Goal: Task Accomplishment & Management: Use online tool/utility

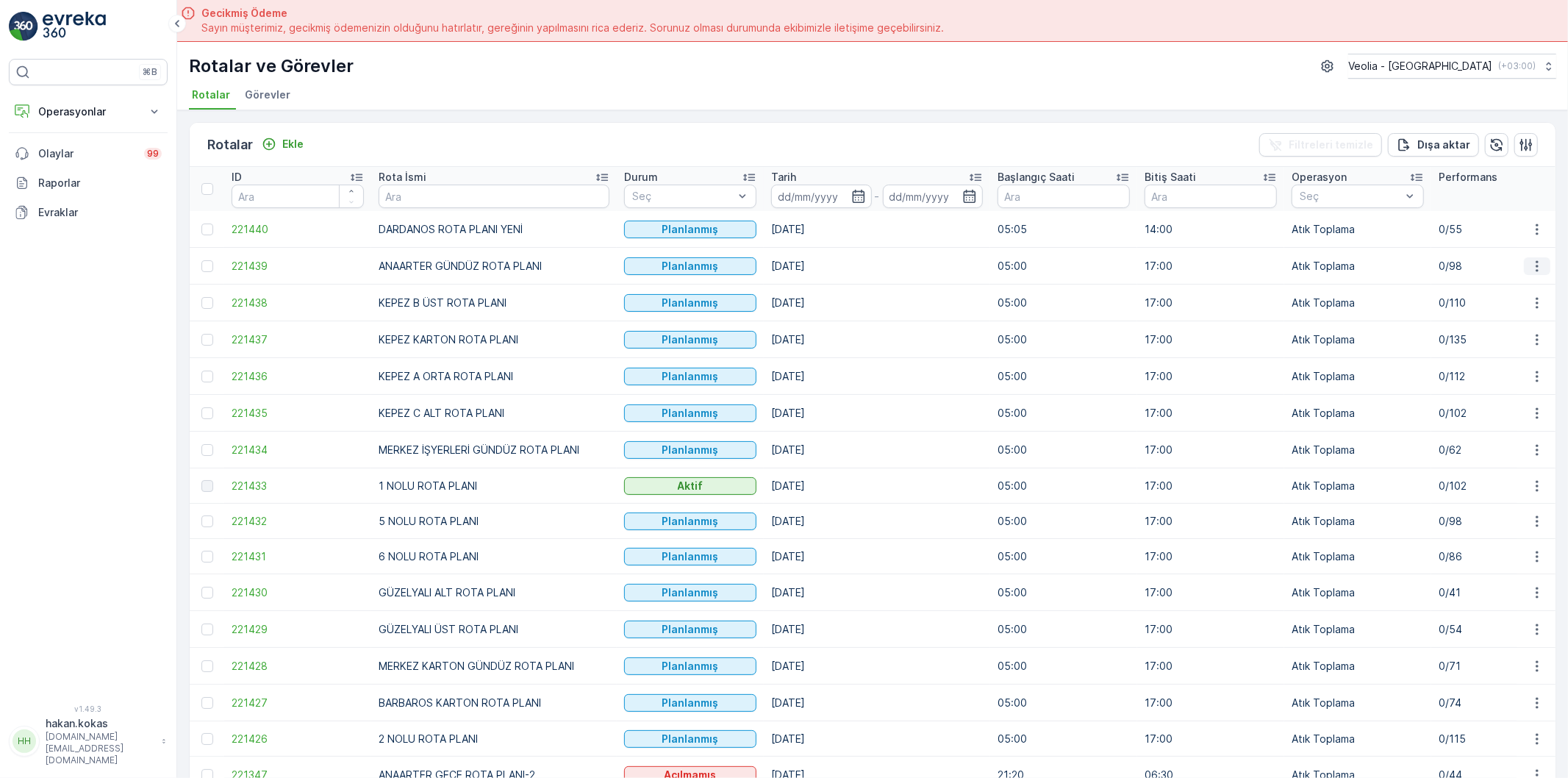
click at [1536, 261] on icon "button" at bounding box center [1537, 266] width 15 height 15
click at [1461, 348] on span "Atanan Kişiyi Değiştir" at bounding box center [1496, 349] width 103 height 15
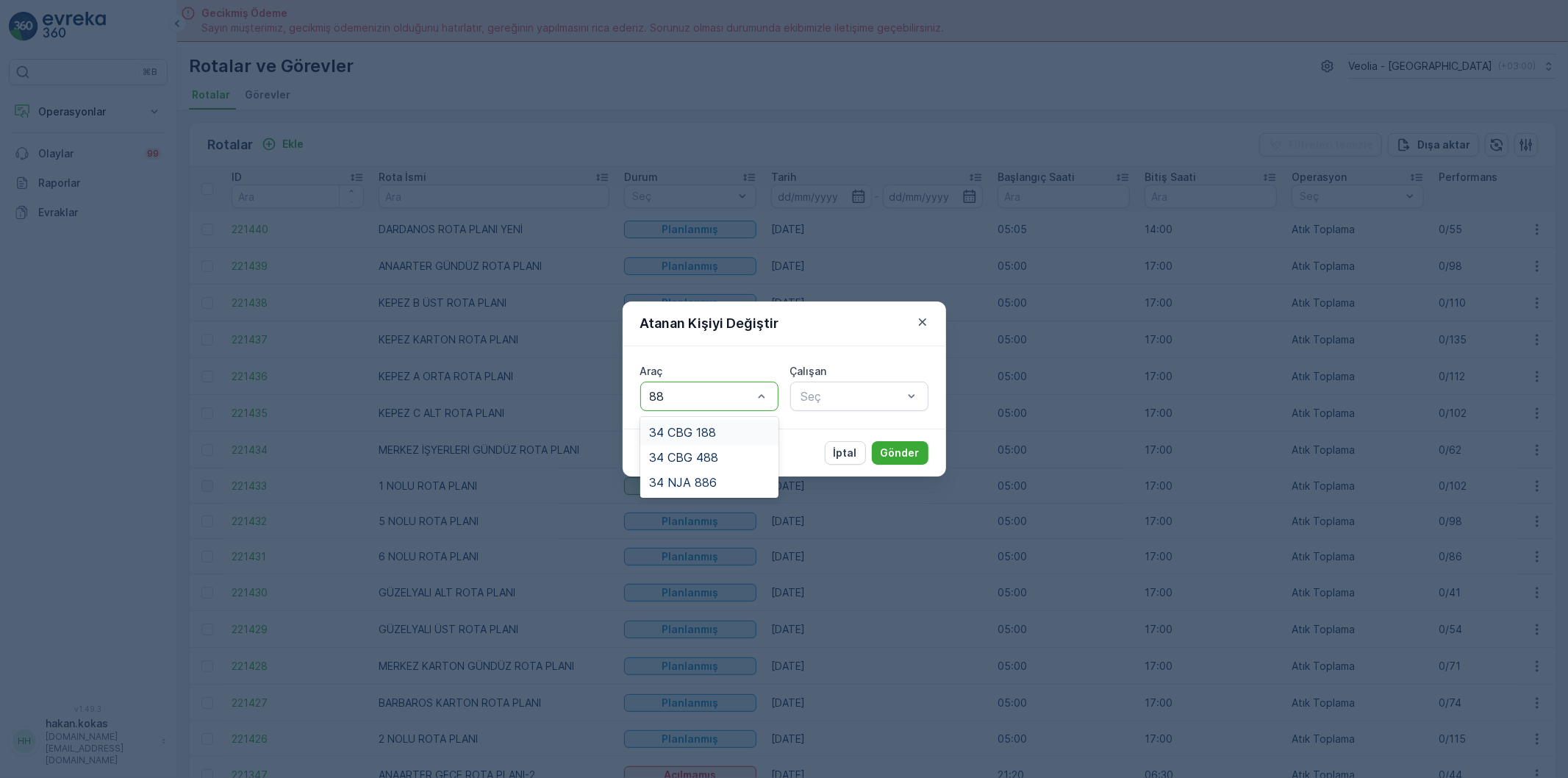
type input "886"
click at [708, 432] on span "34 NJA 886" at bounding box center [682, 432] width 68 height 13
click at [810, 412] on div "Araç option 34 NJA 886, selected. 34 NJA 886 Çalışan Seç" at bounding box center [784, 388] width 323 height 83
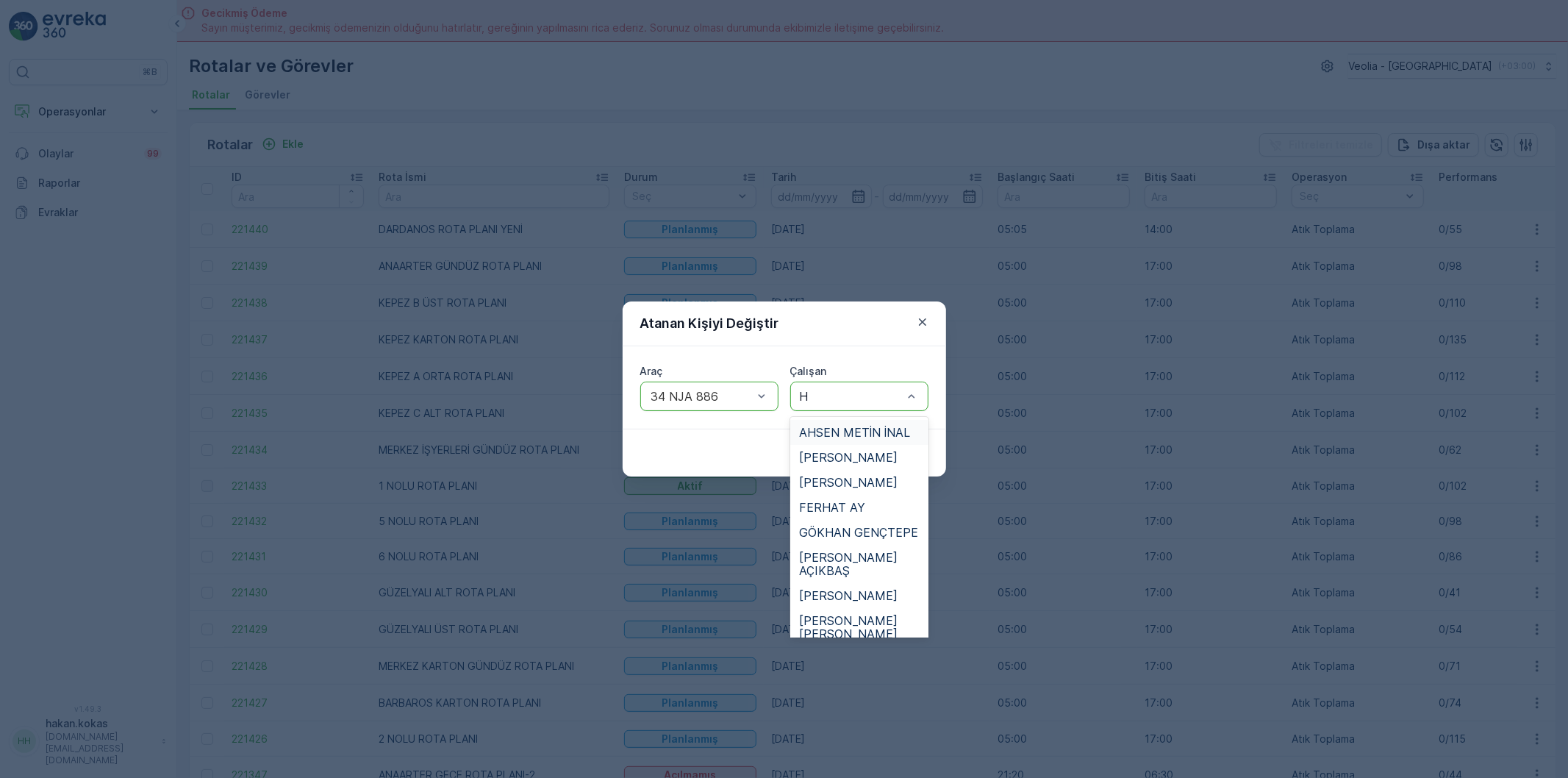
type input "HA"
click at [864, 574] on span "[PERSON_NAME] [PERSON_NAME]" at bounding box center [860, 577] width 121 height 26
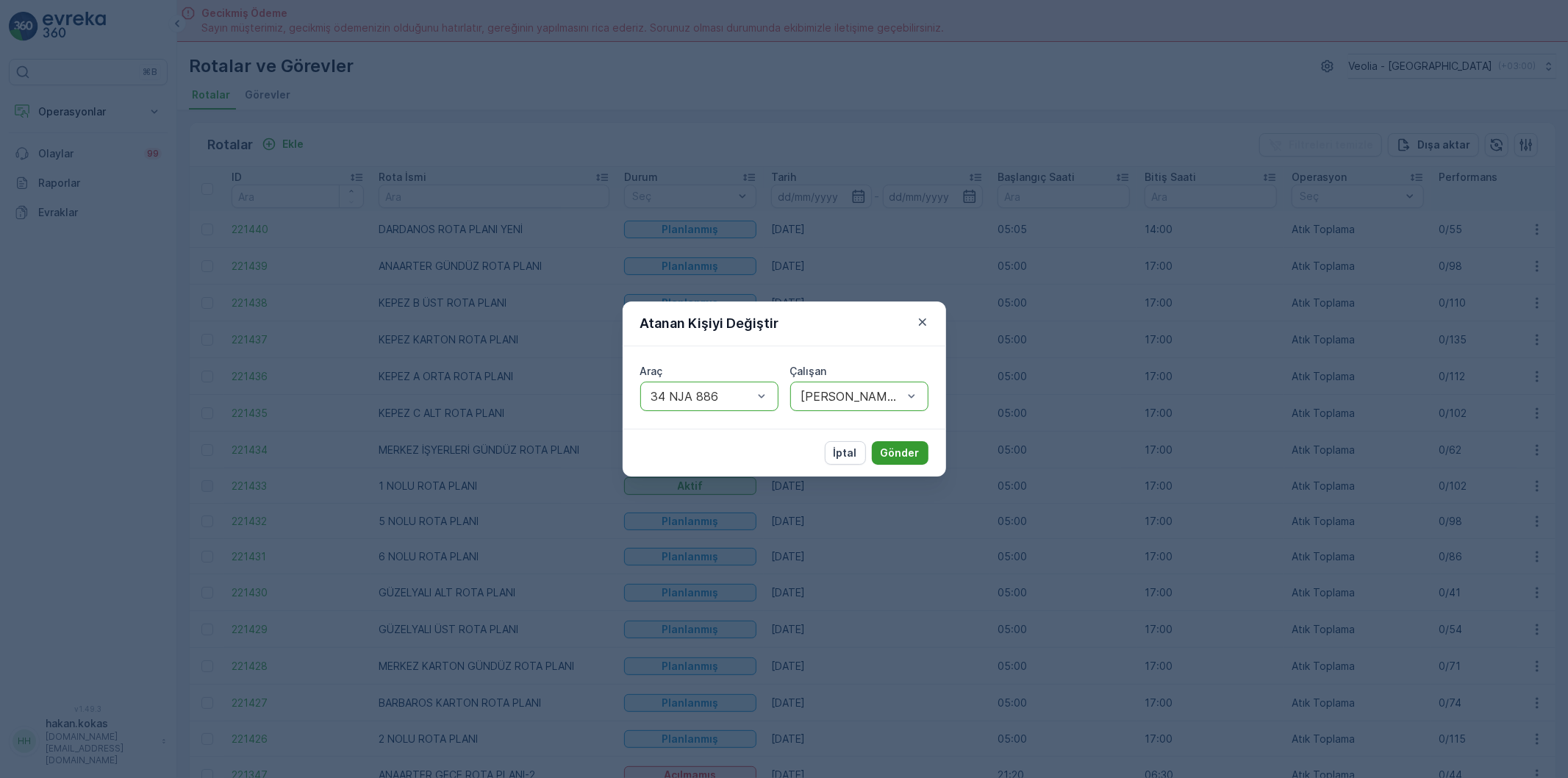
click at [897, 453] on p "Gönder" at bounding box center [901, 453] width 39 height 15
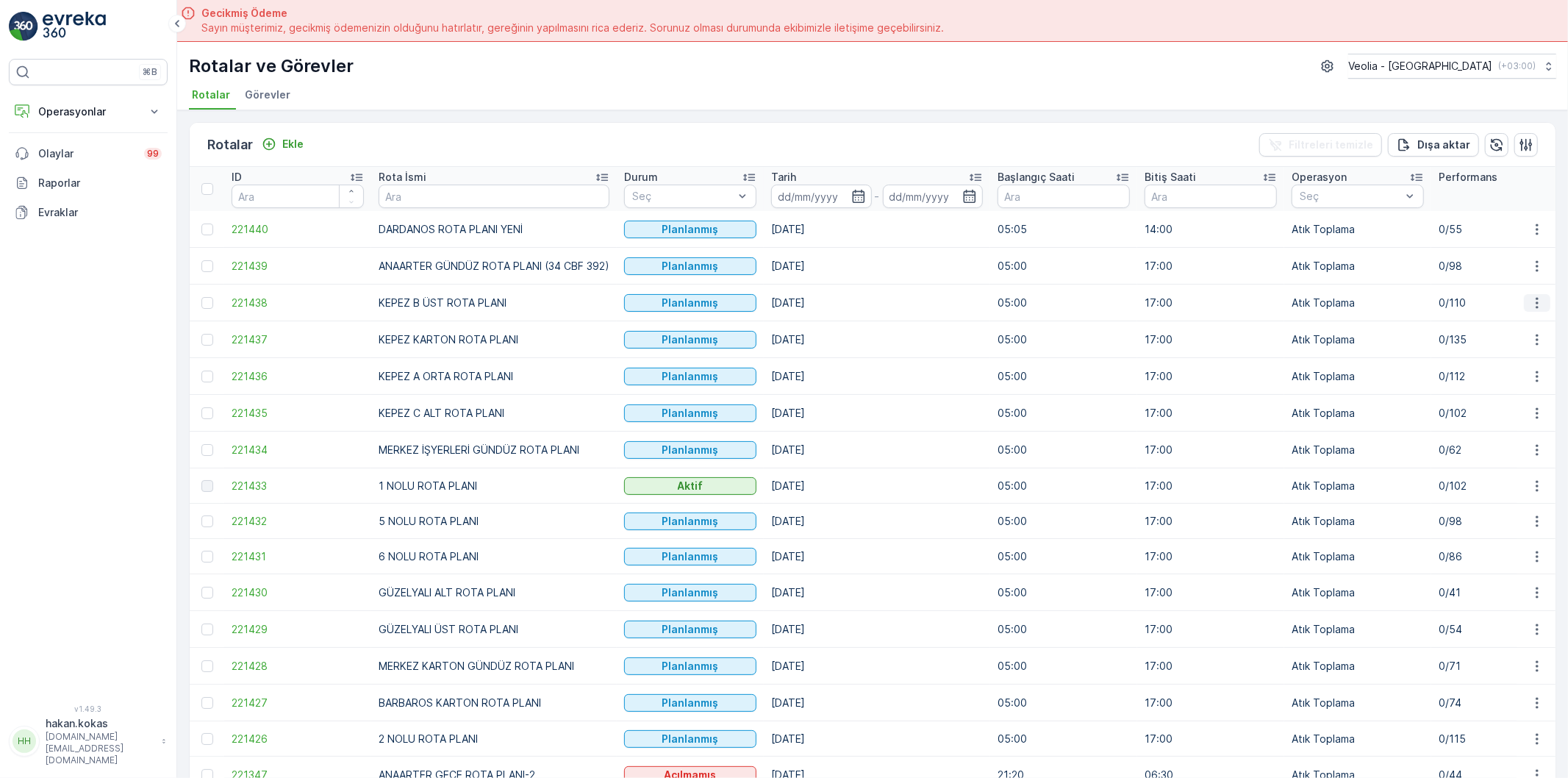
click at [1538, 300] on icon "button" at bounding box center [1537, 303] width 15 height 15
click at [1494, 383] on span "Atanan Kişiyi Değiştir" at bounding box center [1496, 387] width 103 height 15
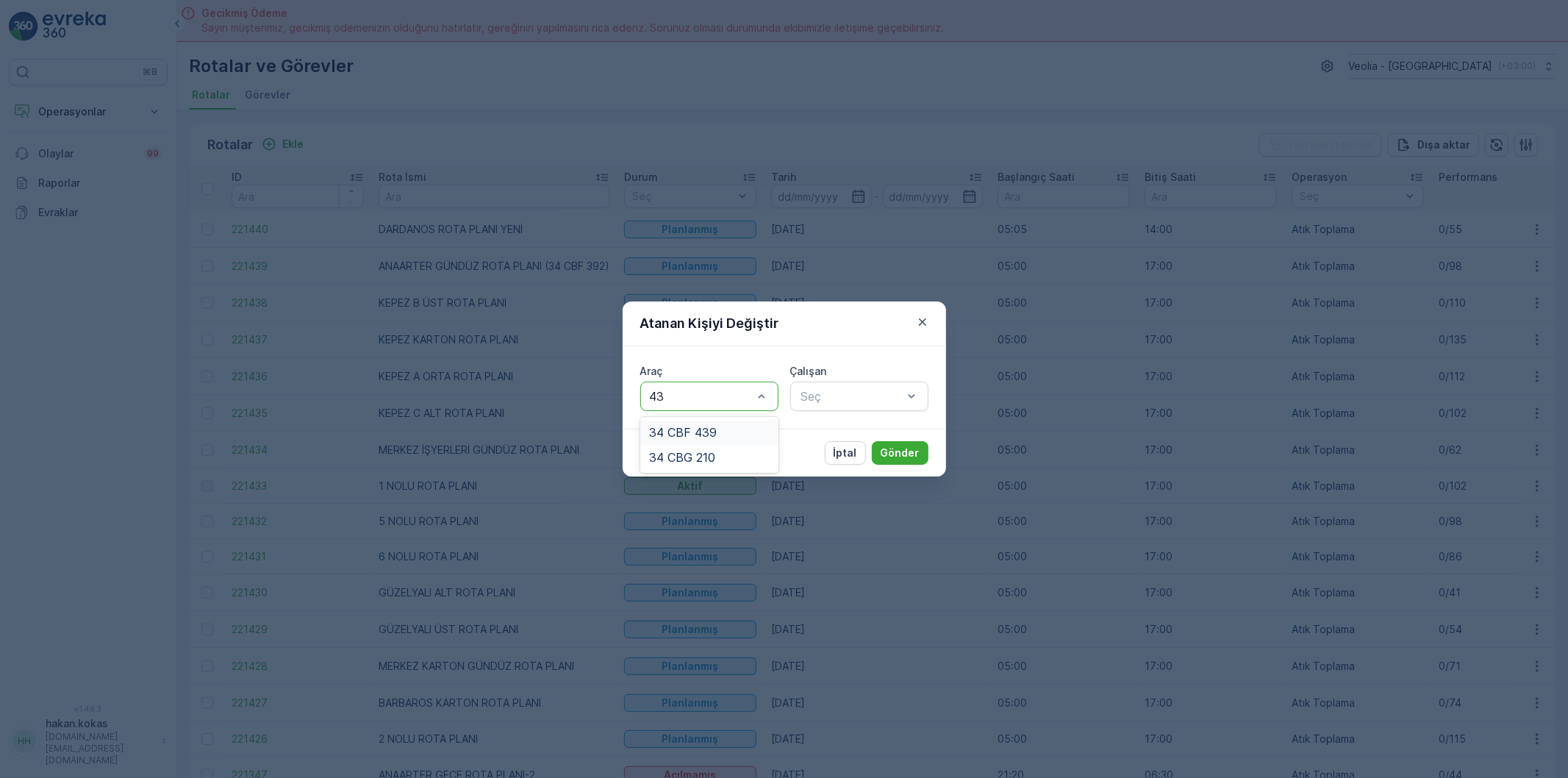
type input "439"
click at [694, 429] on span "34 CBF 439" at bounding box center [682, 432] width 68 height 13
type input "FE"
click at [846, 429] on span "FERHAT AY" at bounding box center [832, 432] width 66 height 13
click at [910, 452] on p "Gönder" at bounding box center [901, 453] width 39 height 15
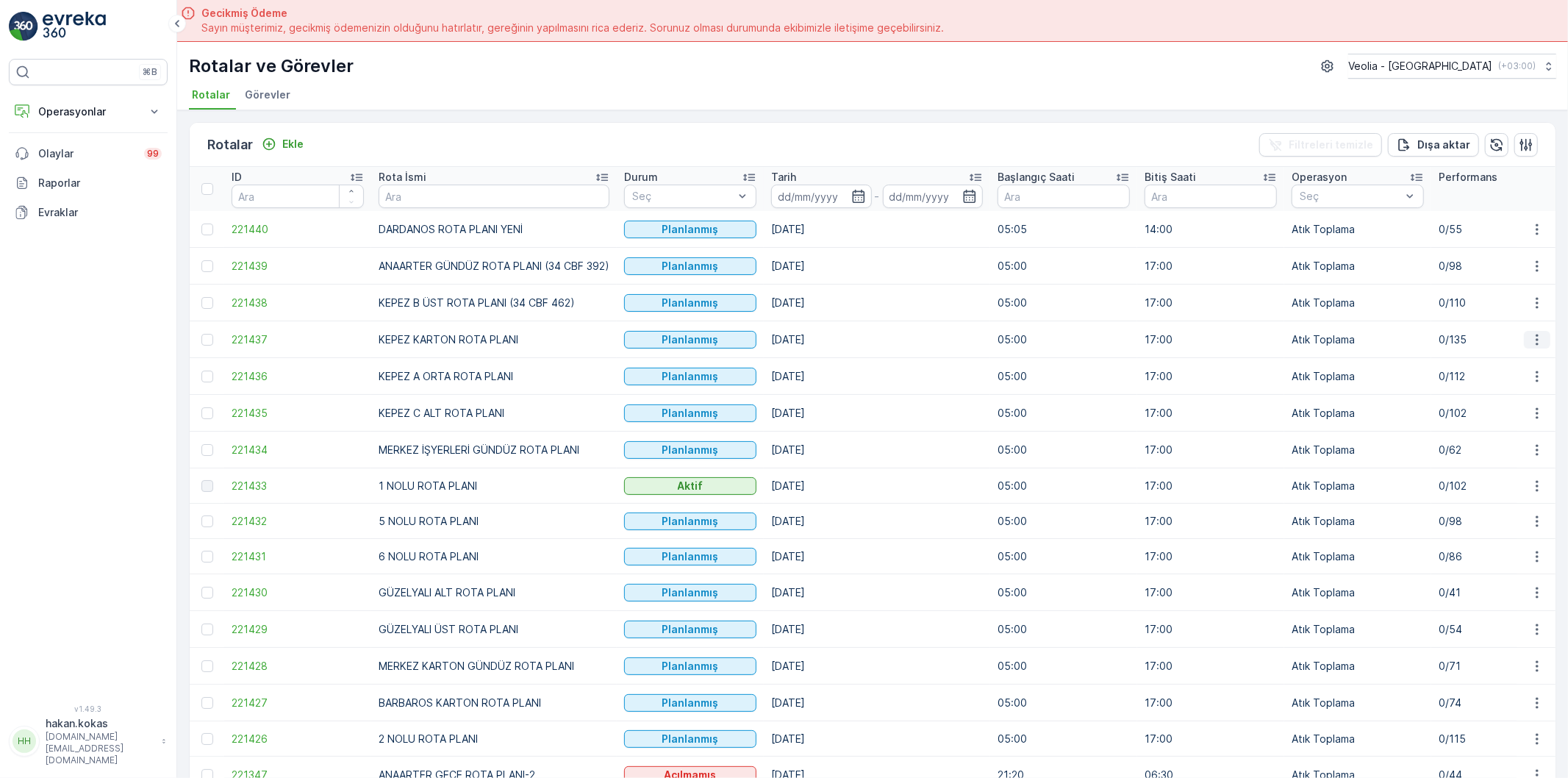
click at [1535, 336] on icon "button" at bounding box center [1537, 339] width 15 height 15
click at [1486, 423] on span "Atanan Kişiyi Değiştir" at bounding box center [1496, 424] width 103 height 15
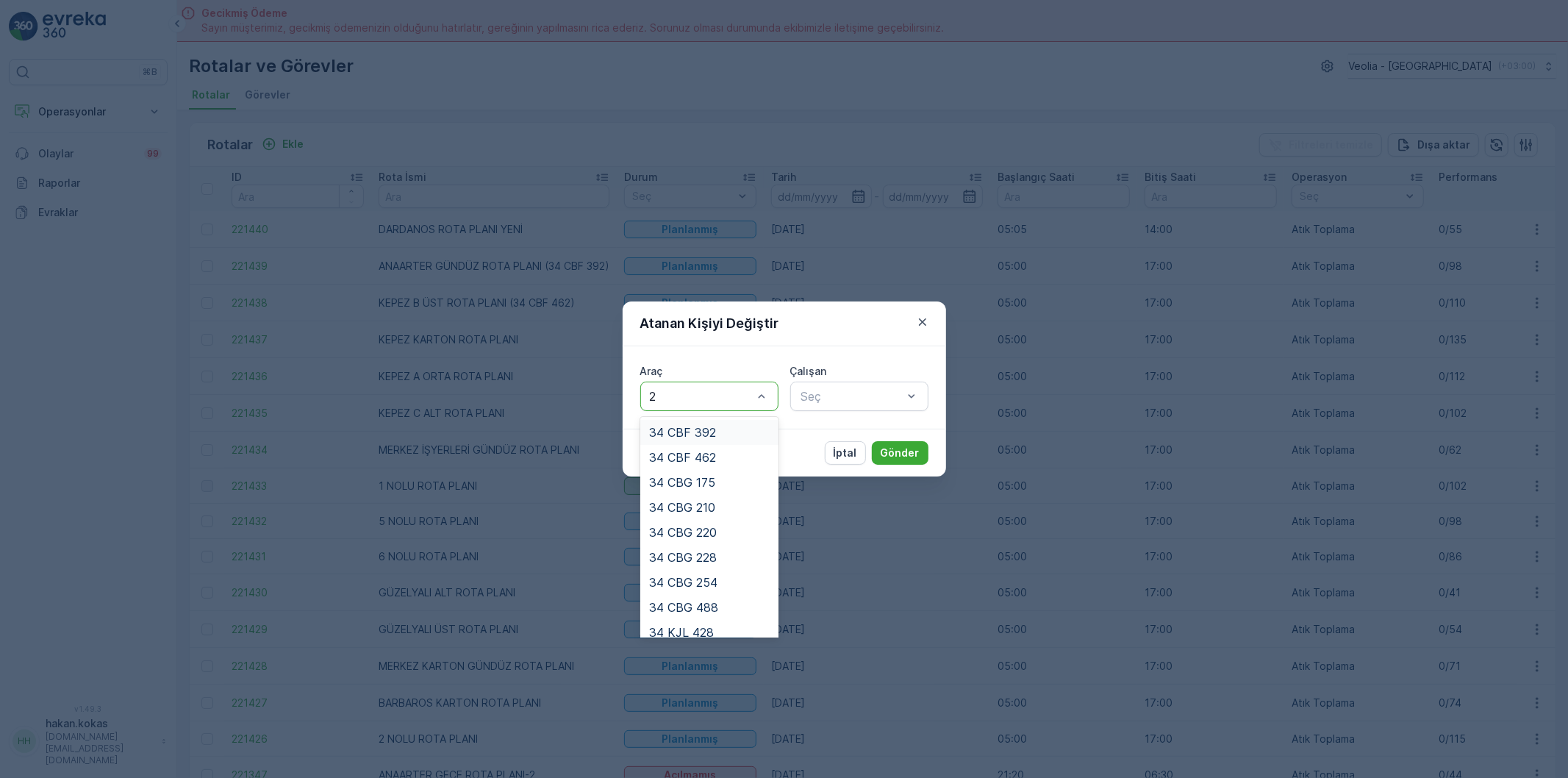
type input "22"
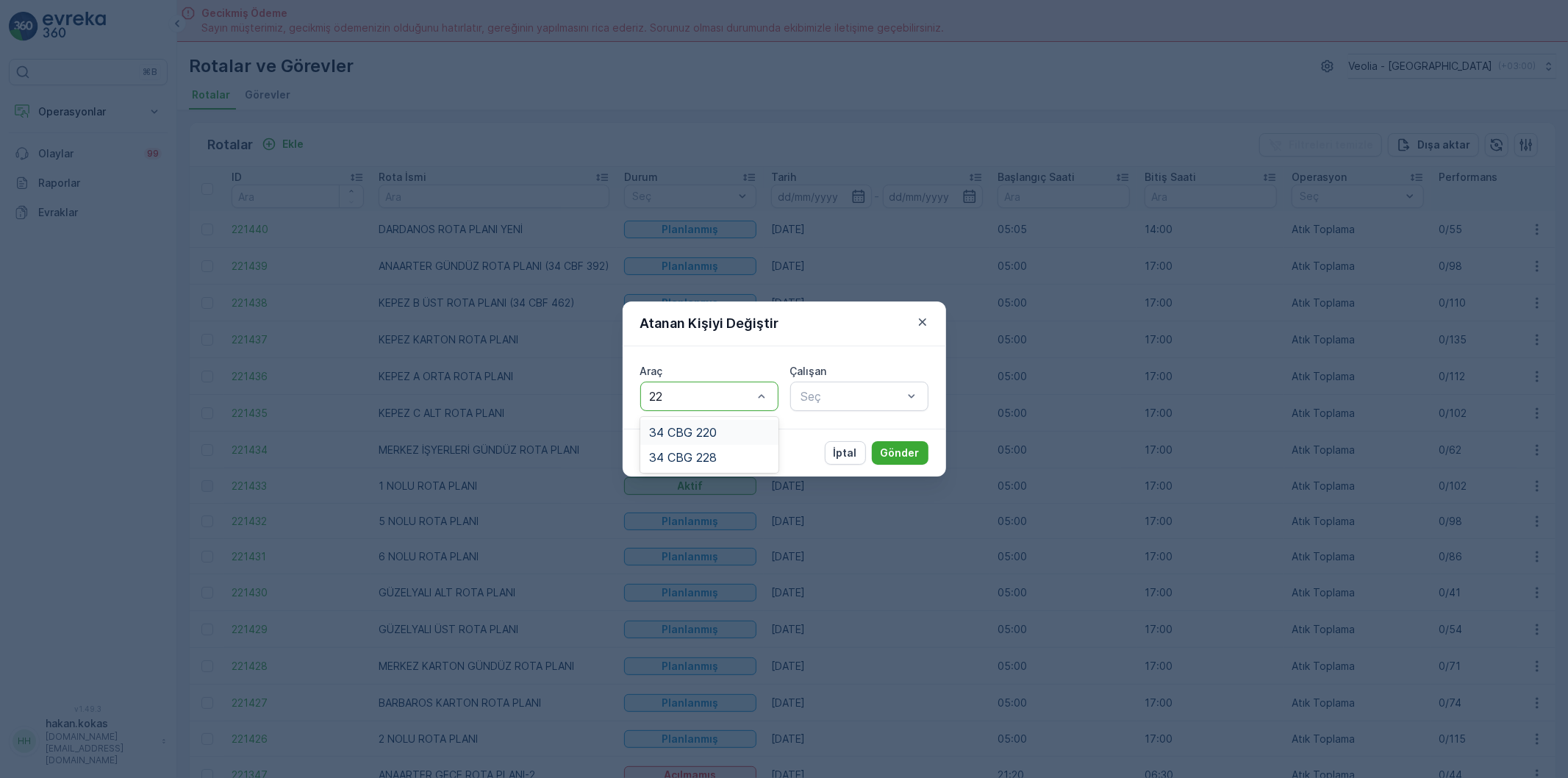
click at [726, 428] on div "34 CBG 220" at bounding box center [709, 432] width 121 height 13
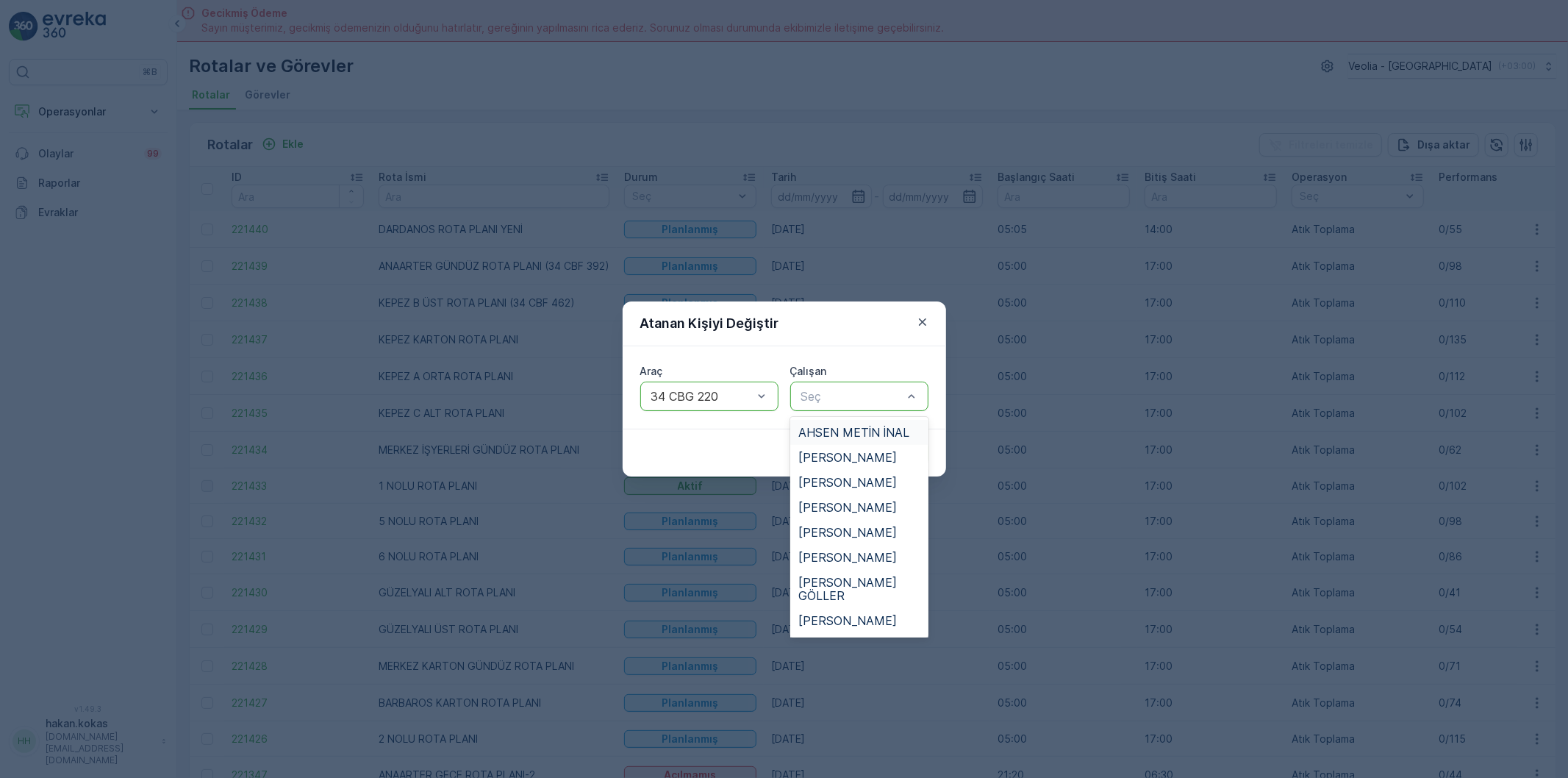
click at [876, 432] on span "AHSEN METİN İNAL" at bounding box center [854, 432] width 111 height 13
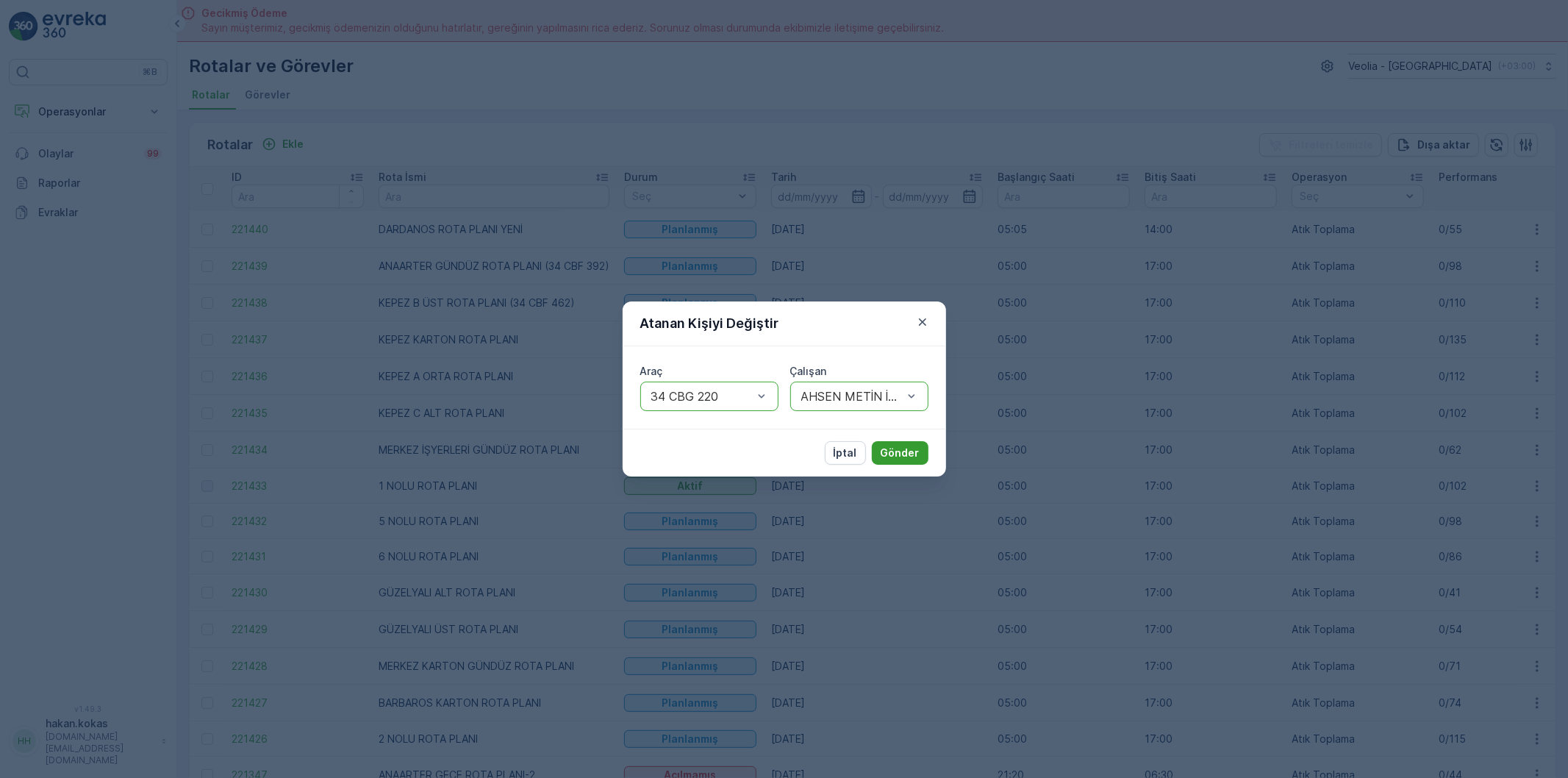
click at [893, 448] on p "Gönder" at bounding box center [901, 453] width 39 height 15
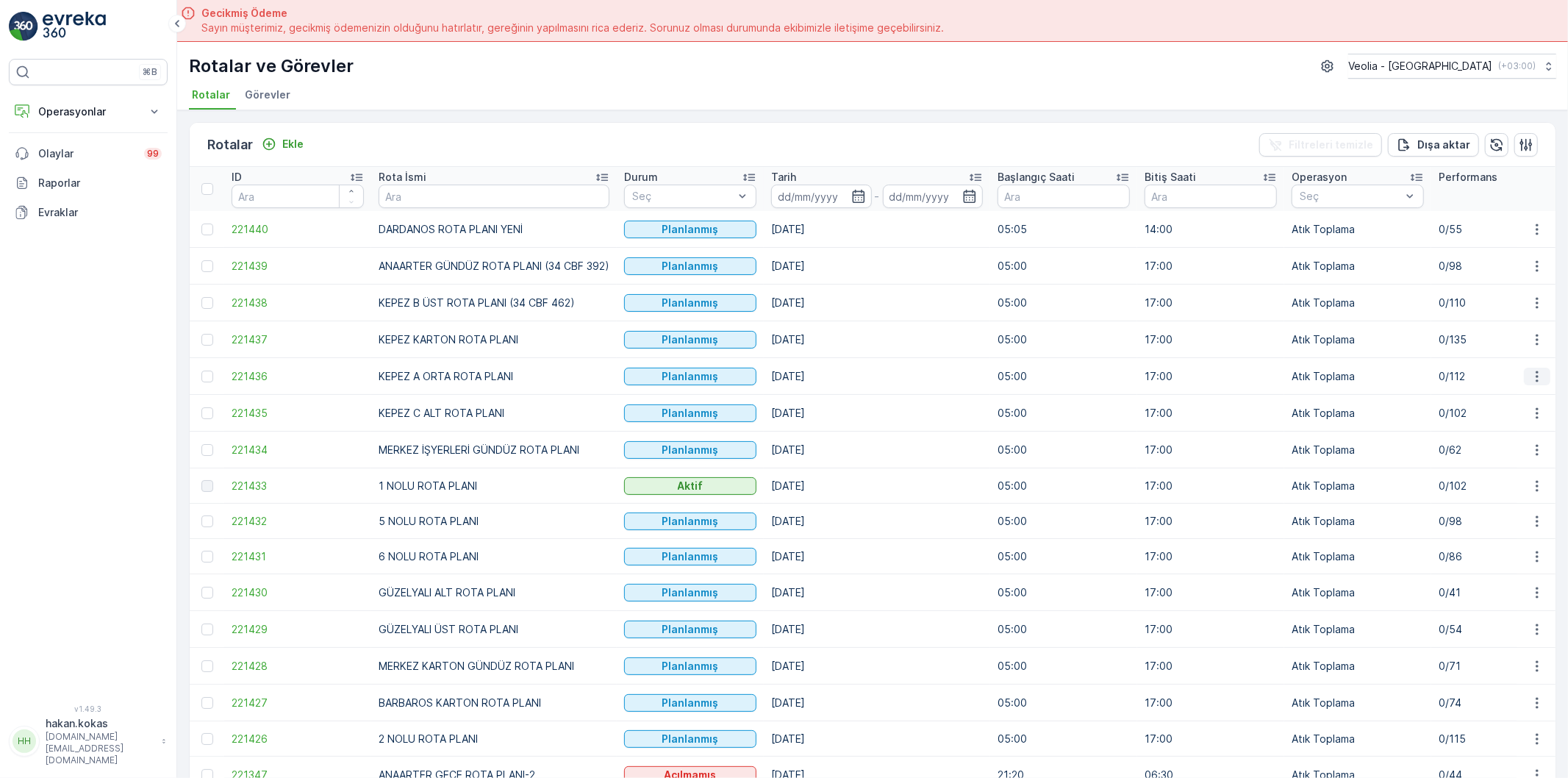
click at [1539, 371] on icon "button" at bounding box center [1537, 376] width 15 height 15
click at [1512, 459] on span "Atanan Kişiyi Değiştir" at bounding box center [1496, 461] width 103 height 15
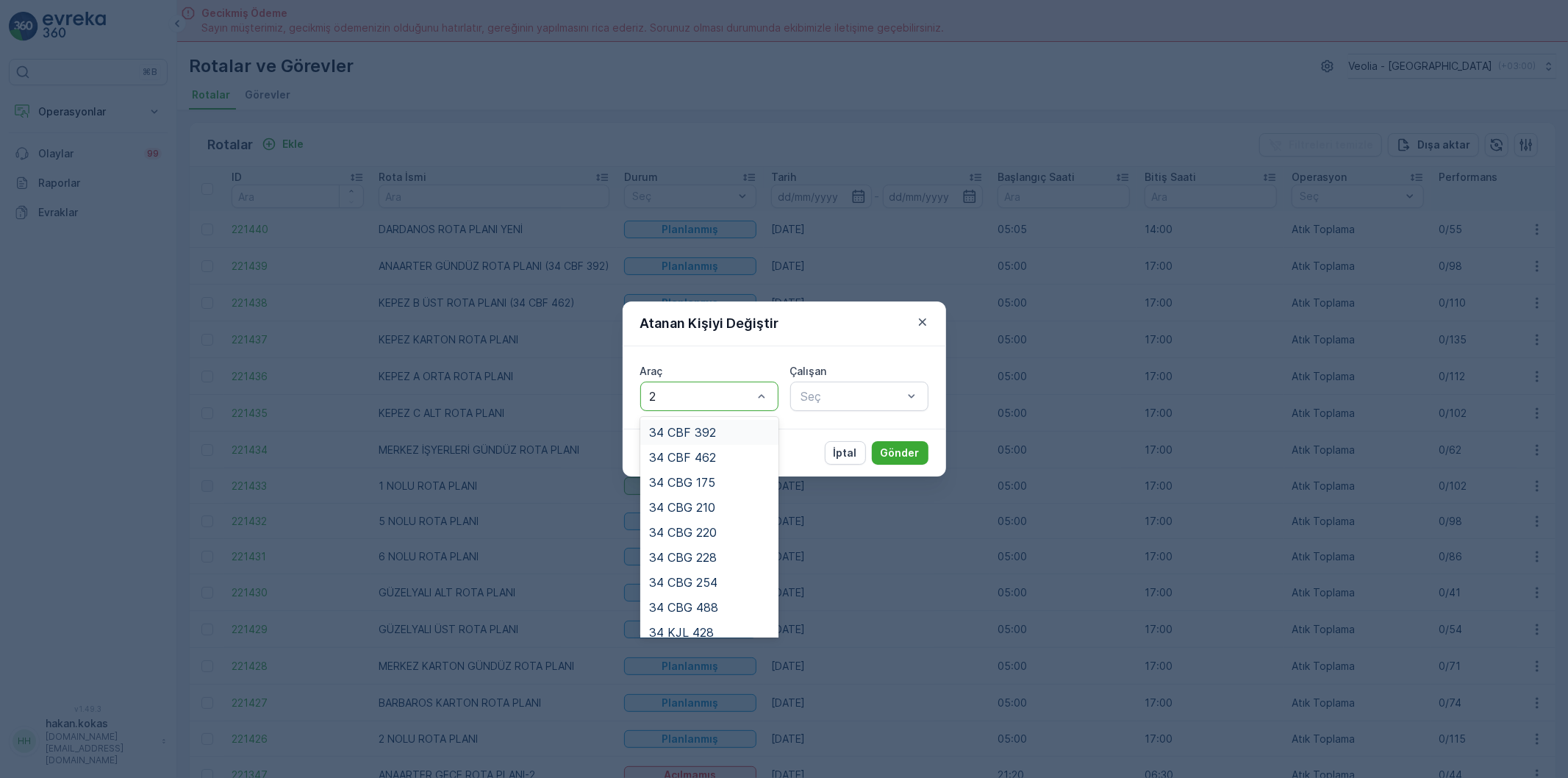
type input "22"
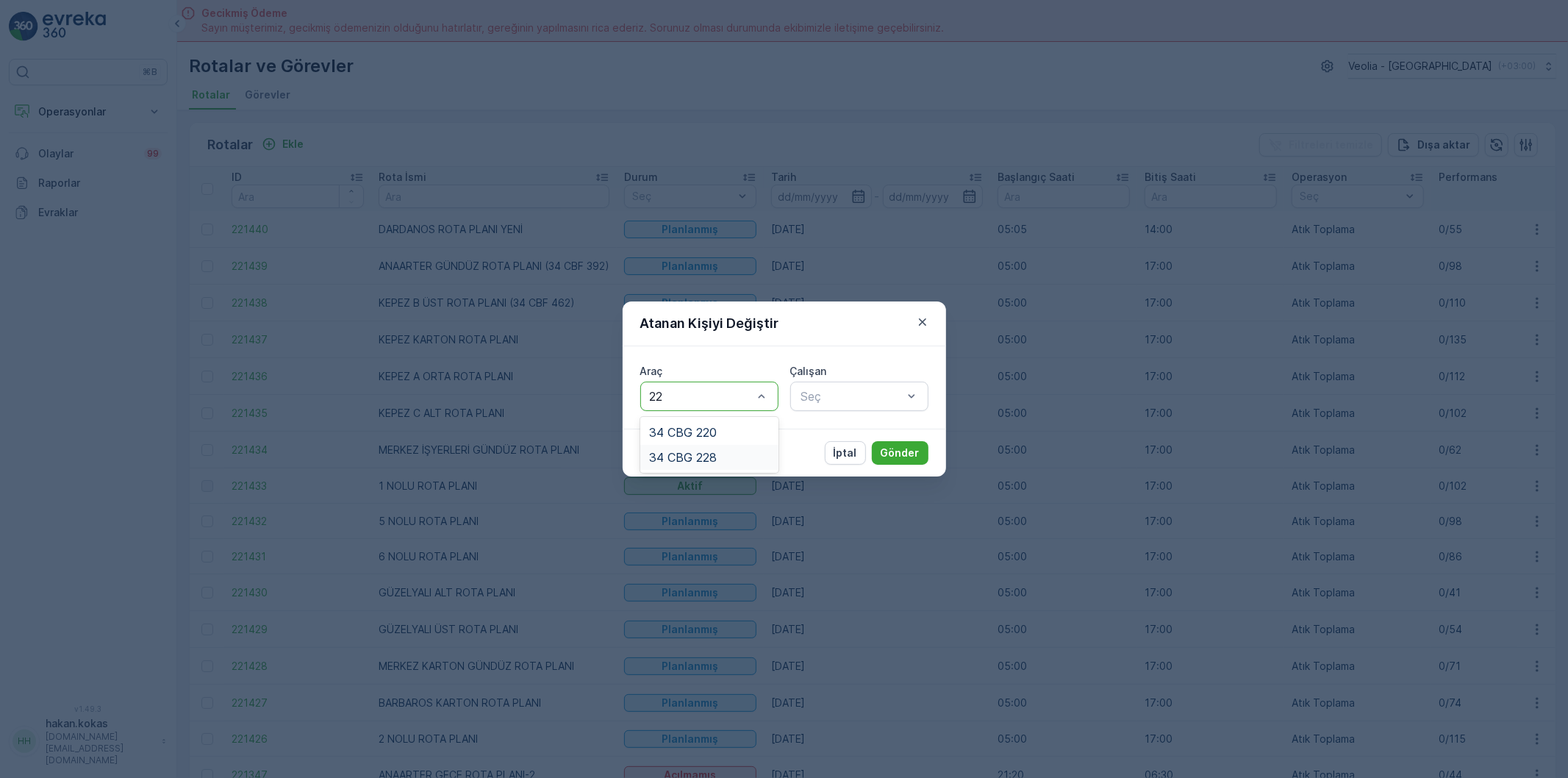
click at [703, 456] on span "34 CBG 228" at bounding box center [682, 457] width 68 height 13
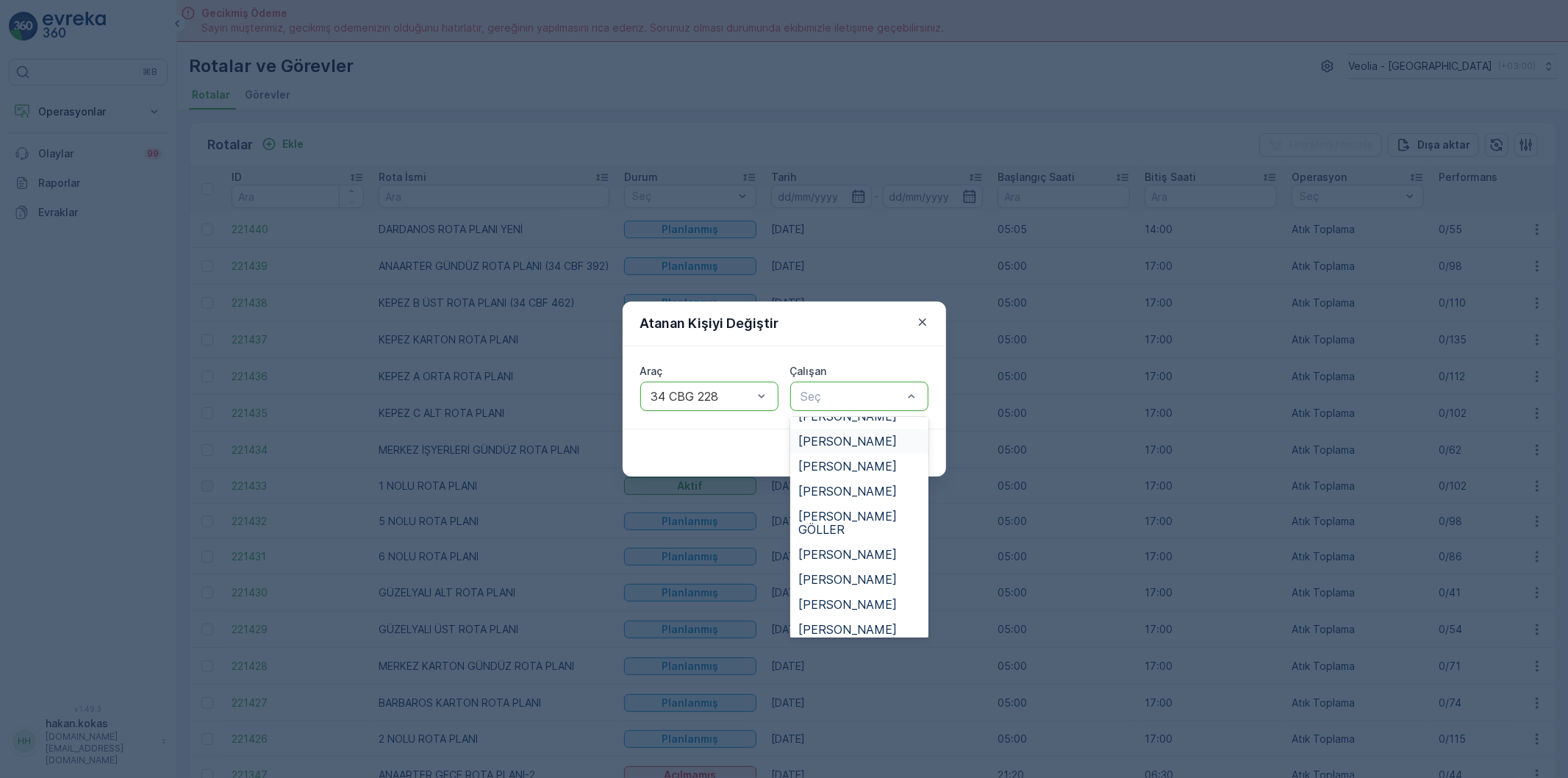
scroll to position [326, 0]
click at [866, 602] on span "[PERSON_NAME]" at bounding box center [849, 609] width 99 height 13
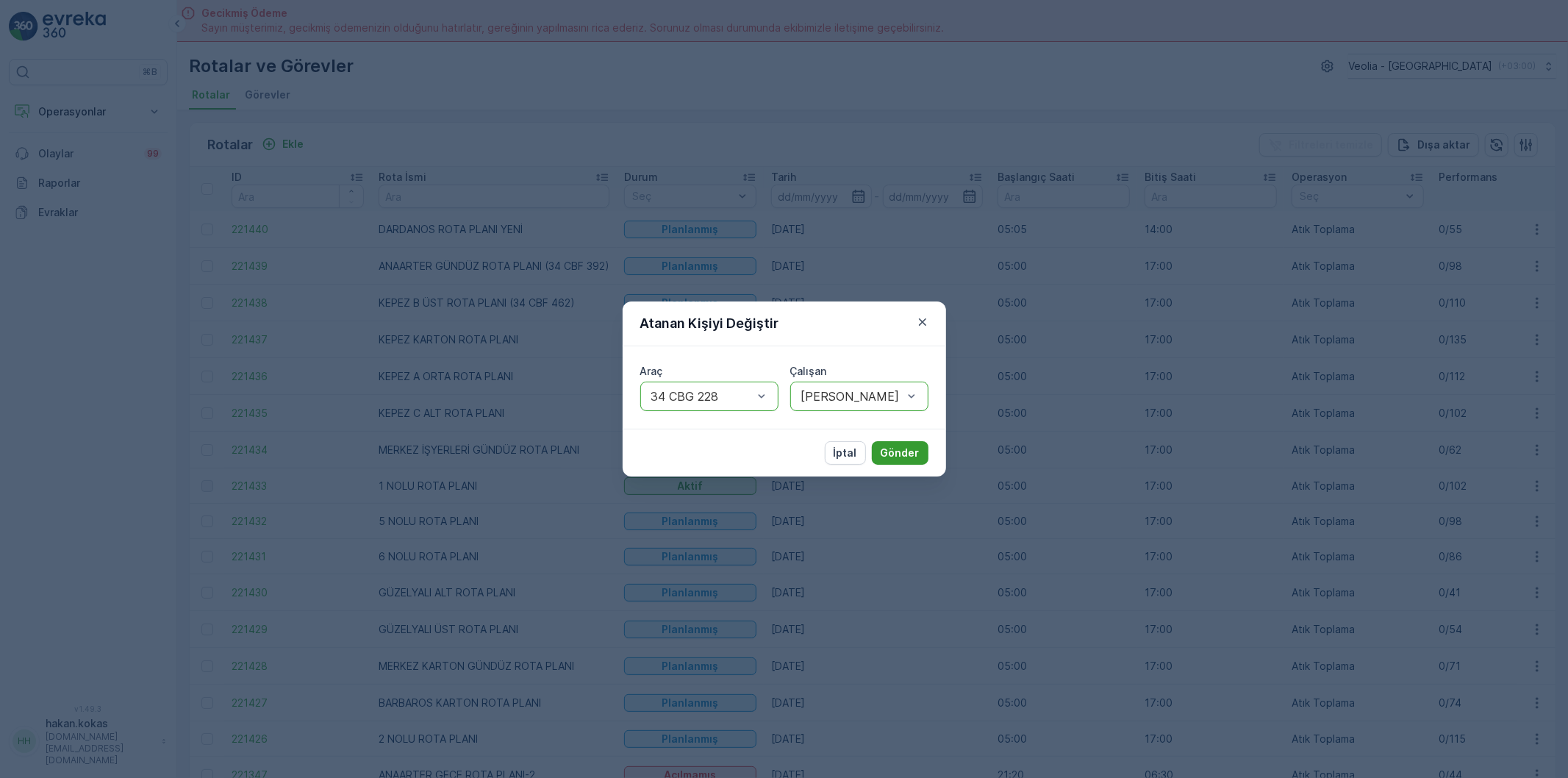
click at [903, 445] on p "Gönder" at bounding box center [901, 453] width 39 height 15
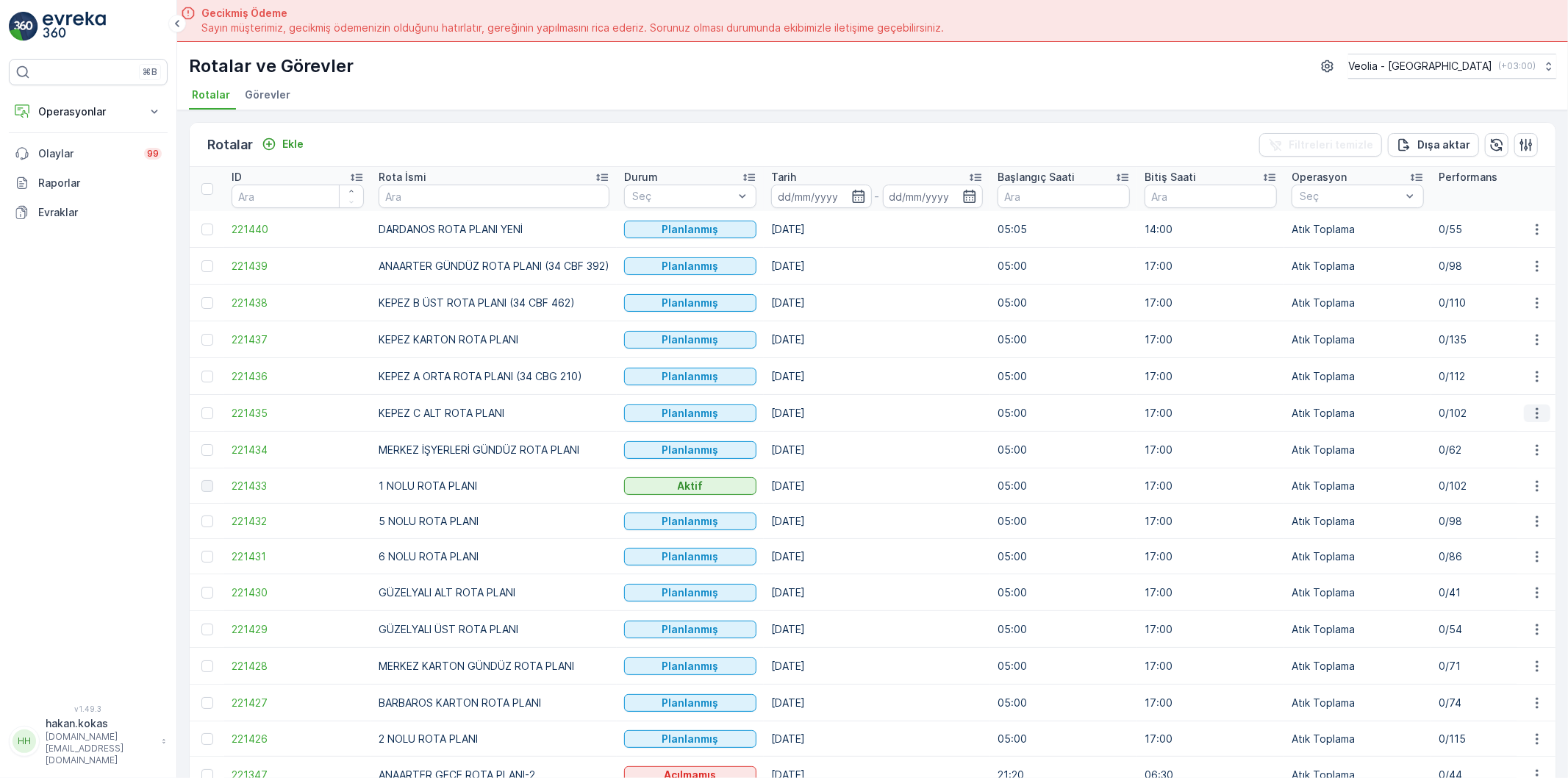
click at [1535, 412] on icon "button" at bounding box center [1536, 413] width 2 height 11
click at [1483, 496] on span "Atanan Kişiyi Değiştir" at bounding box center [1496, 498] width 103 height 15
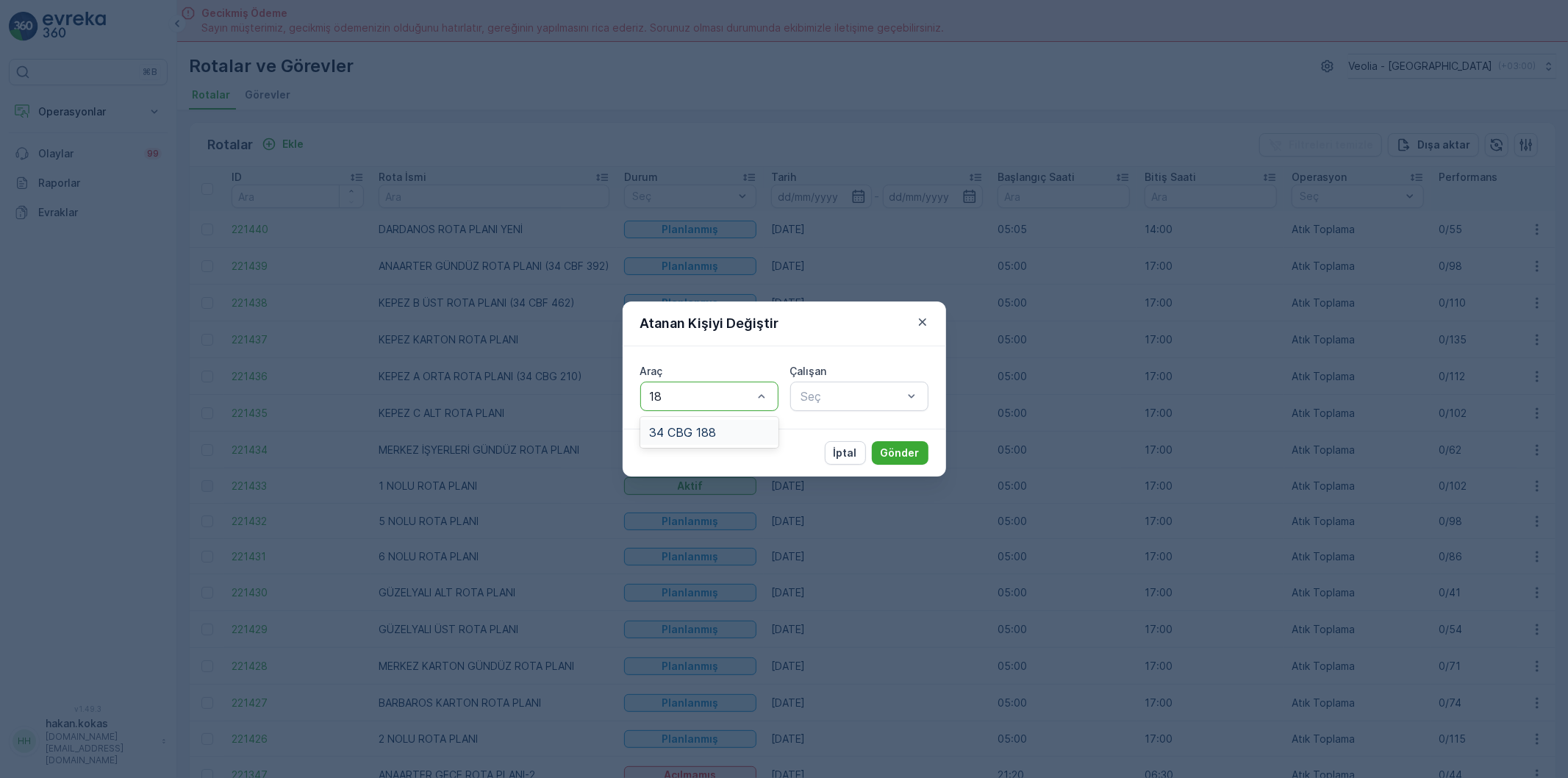
type input "188"
click at [679, 429] on span "34 CBG 188" at bounding box center [682, 432] width 67 height 13
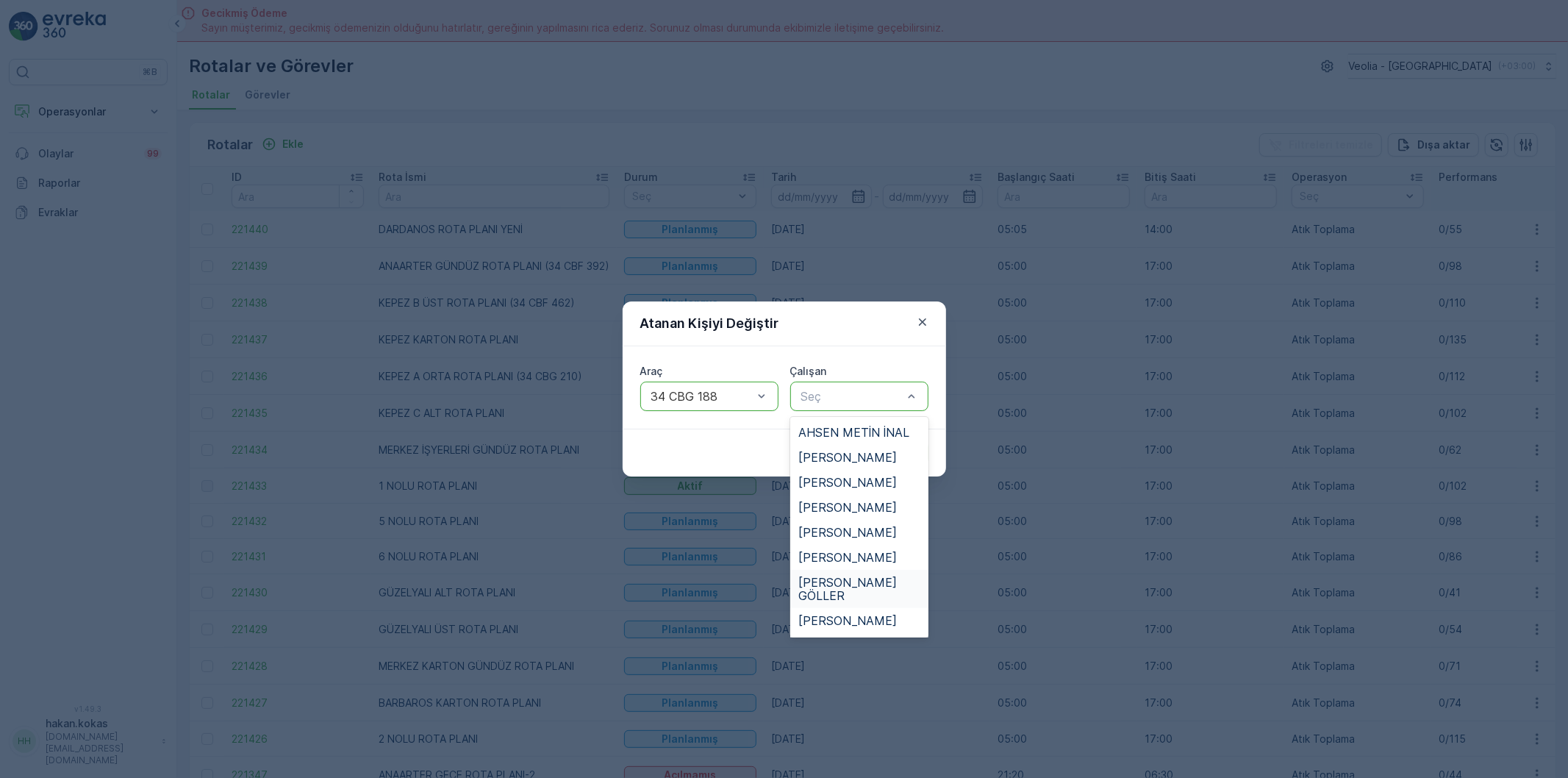
click at [883, 578] on div "[PERSON_NAME] GÖLLER" at bounding box center [860, 588] width 121 height 26
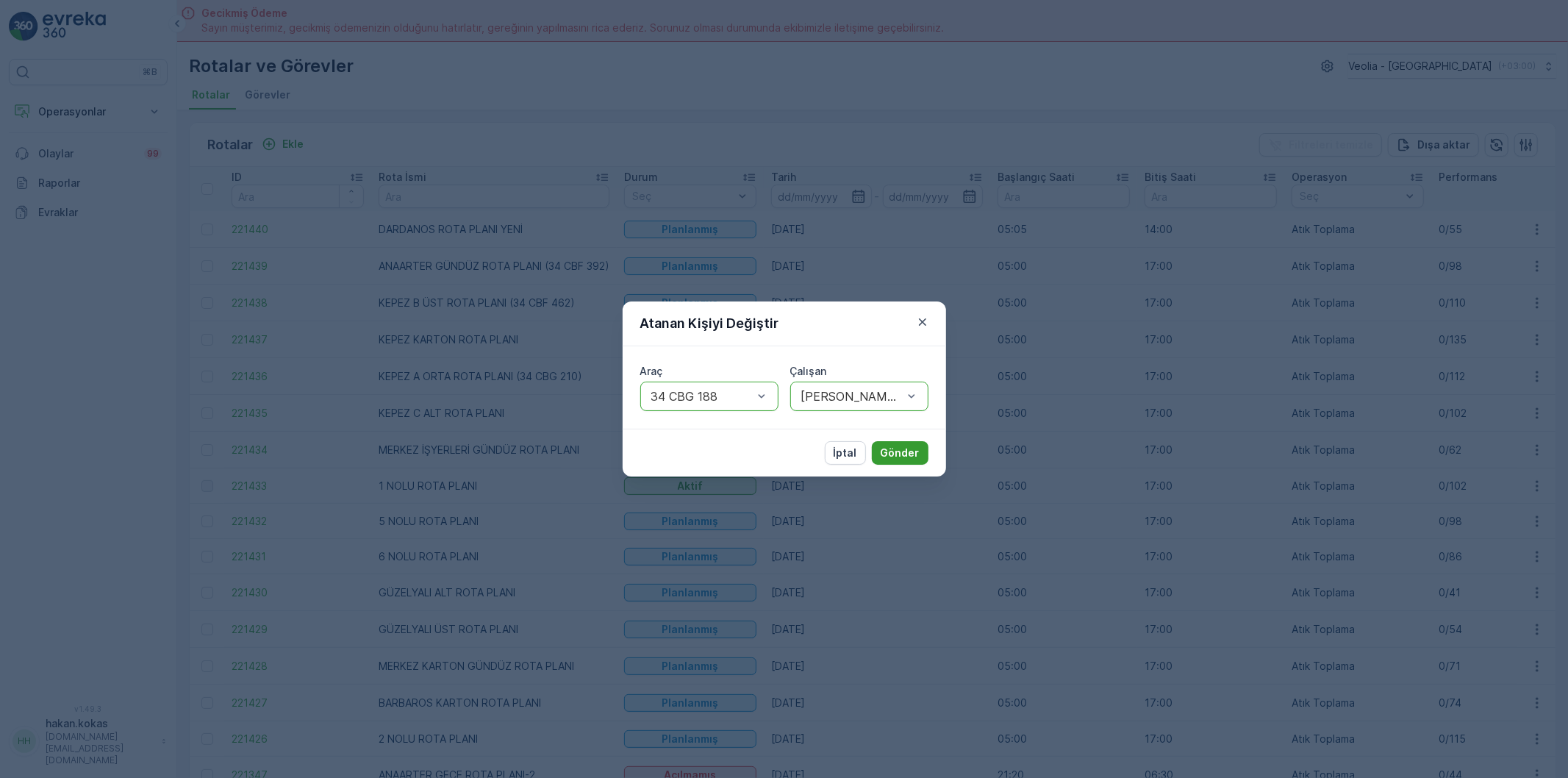
click at [898, 455] on p "Gönder" at bounding box center [901, 453] width 39 height 15
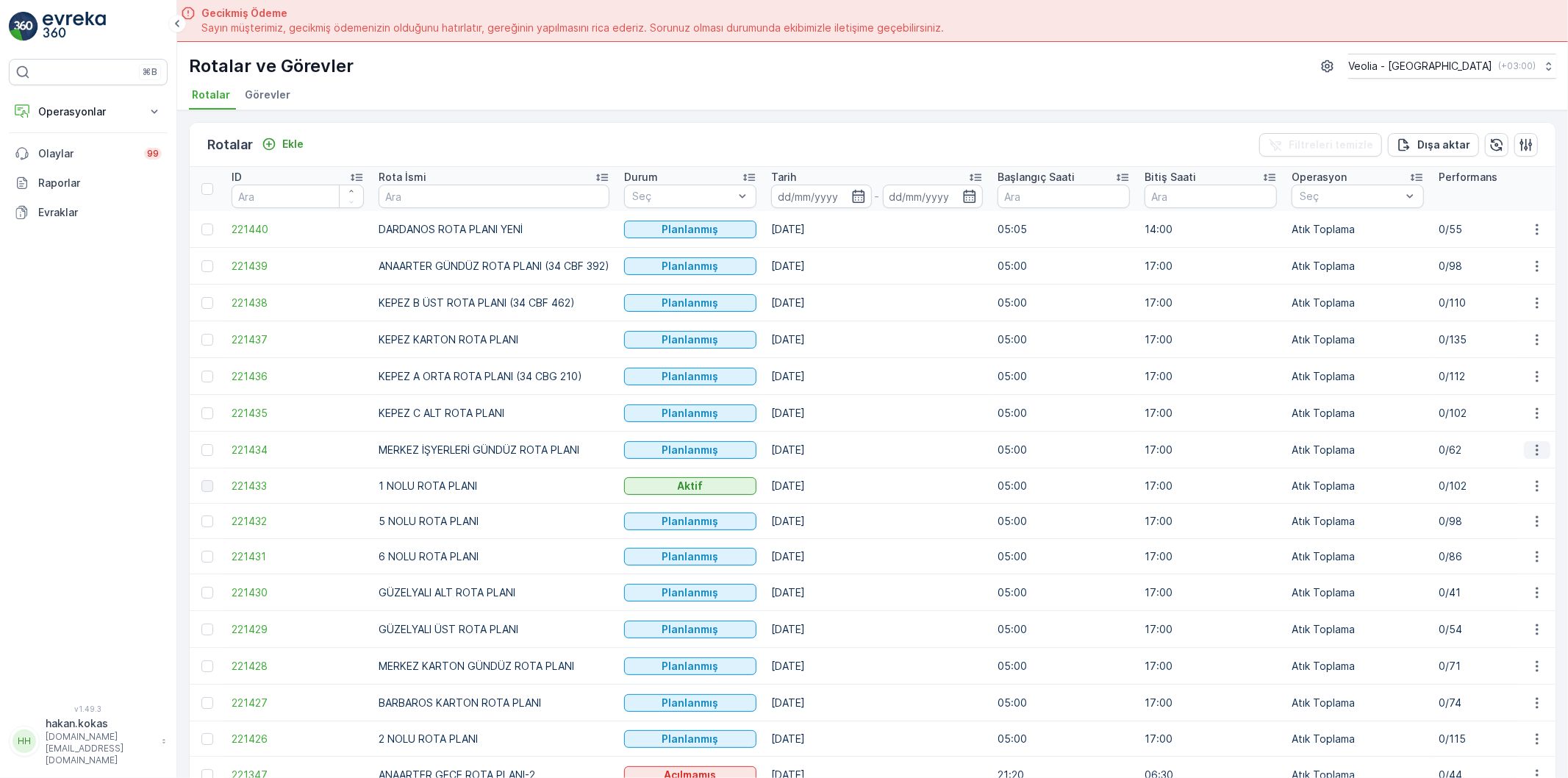
click at [1530, 451] on icon "button" at bounding box center [1537, 450] width 15 height 15
click at [1500, 537] on span "Atanan Kişiyi Değiştir" at bounding box center [1496, 535] width 103 height 15
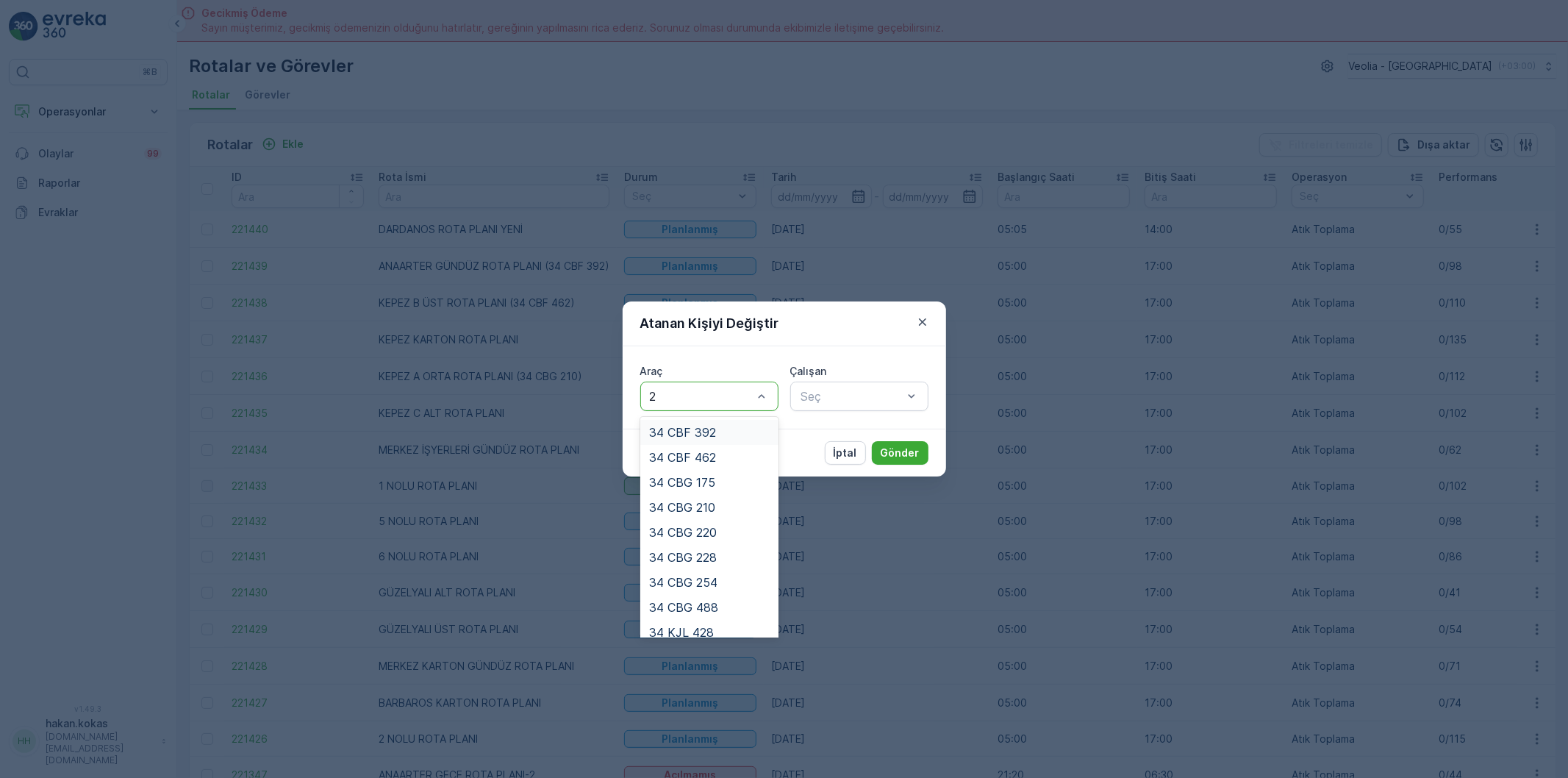
type input "24"
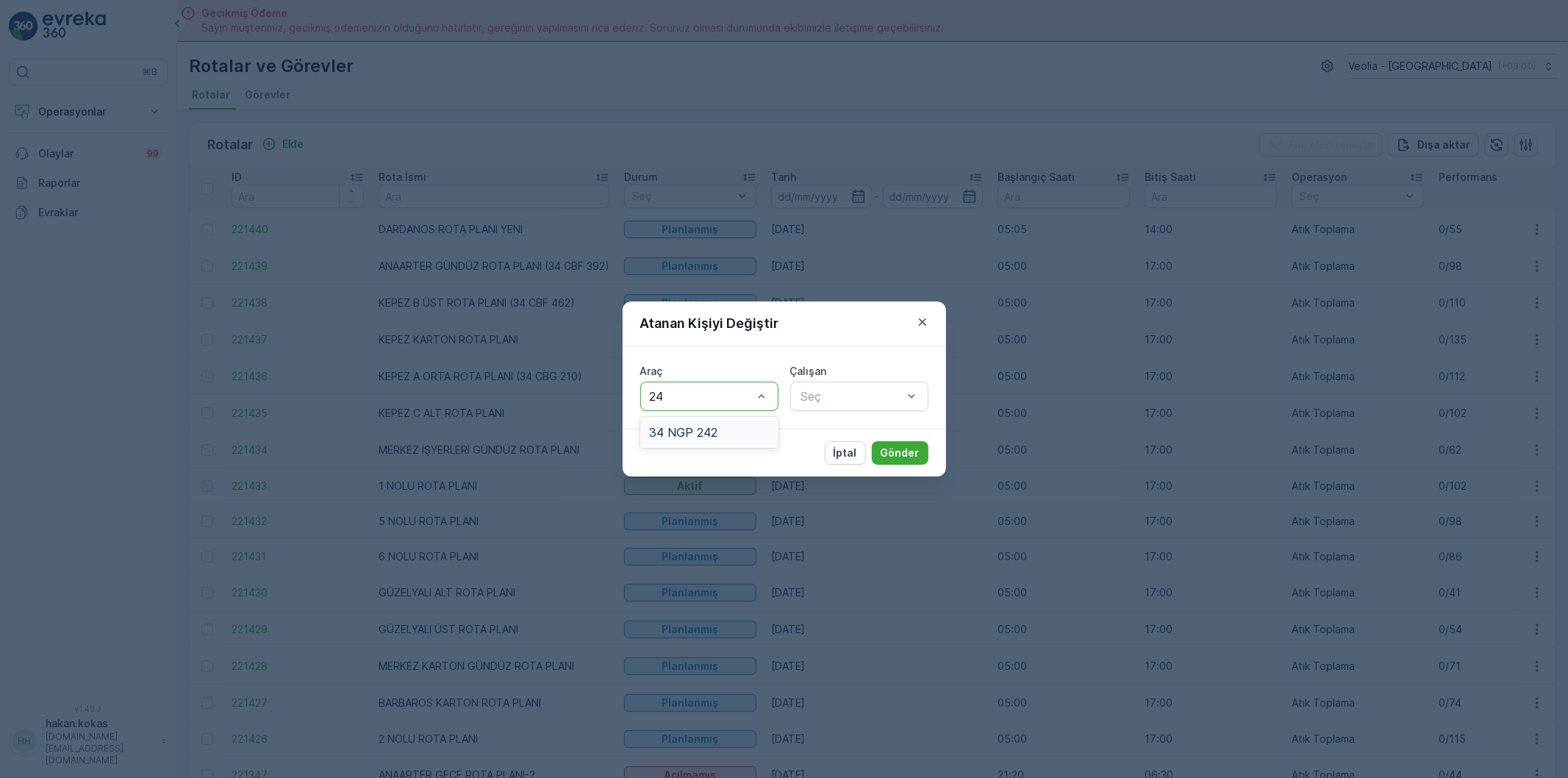
click at [716, 437] on span "34 NGP 242" at bounding box center [683, 432] width 69 height 13
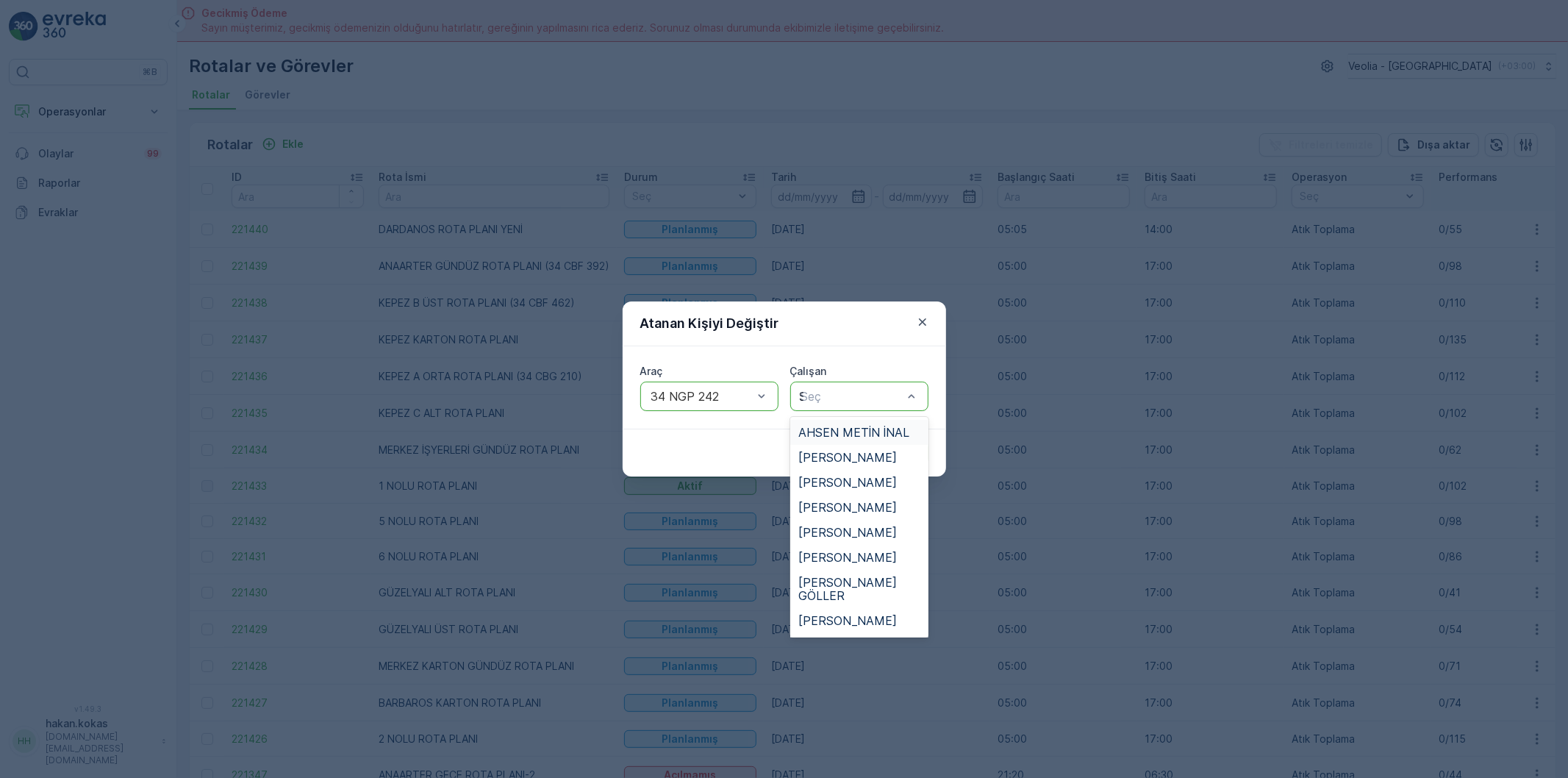
type input "SE"
click at [825, 530] on span "[PERSON_NAME]" at bounding box center [849, 533] width 99 height 13
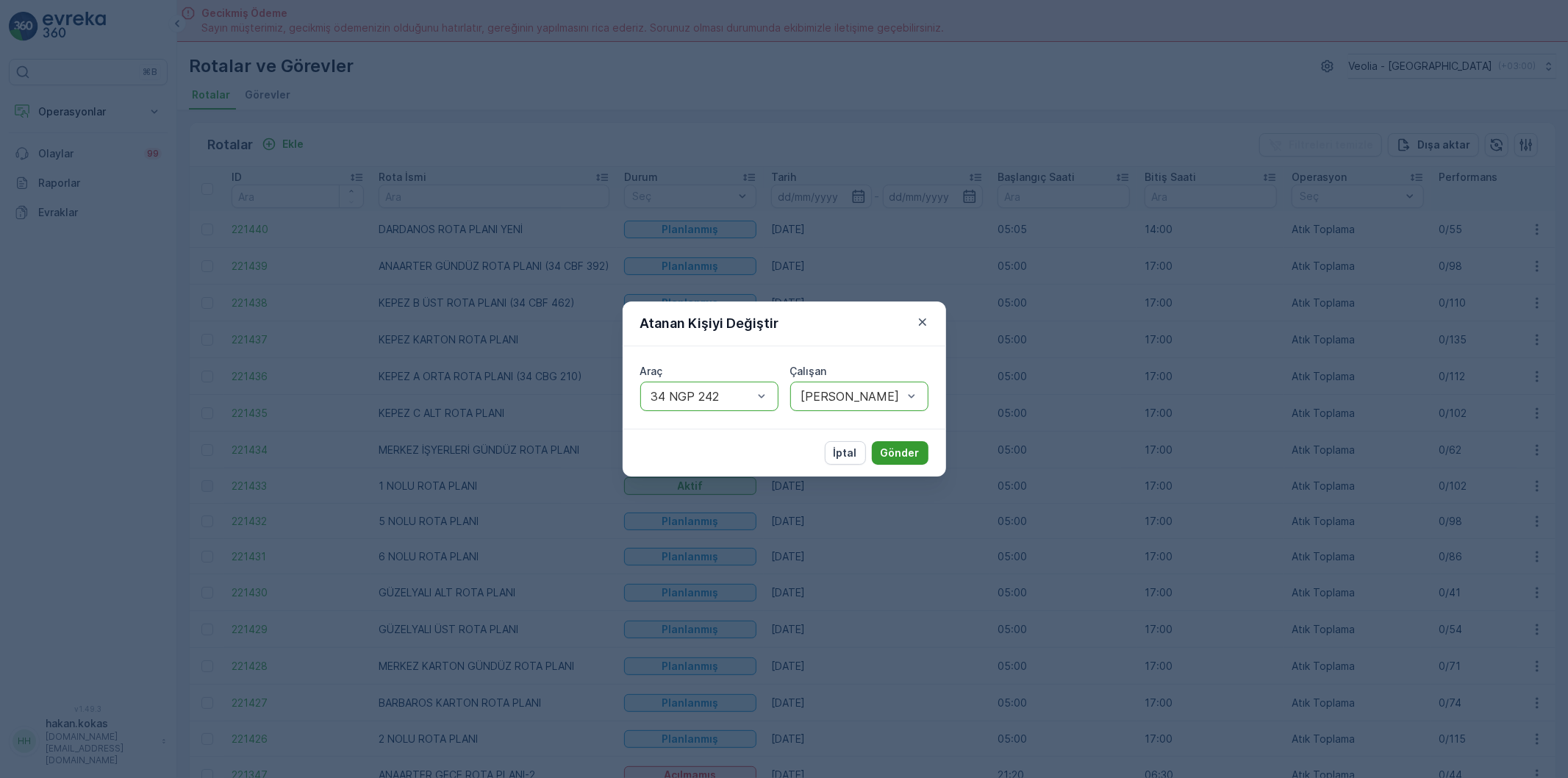
click at [899, 454] on p "Gönder" at bounding box center [901, 453] width 39 height 15
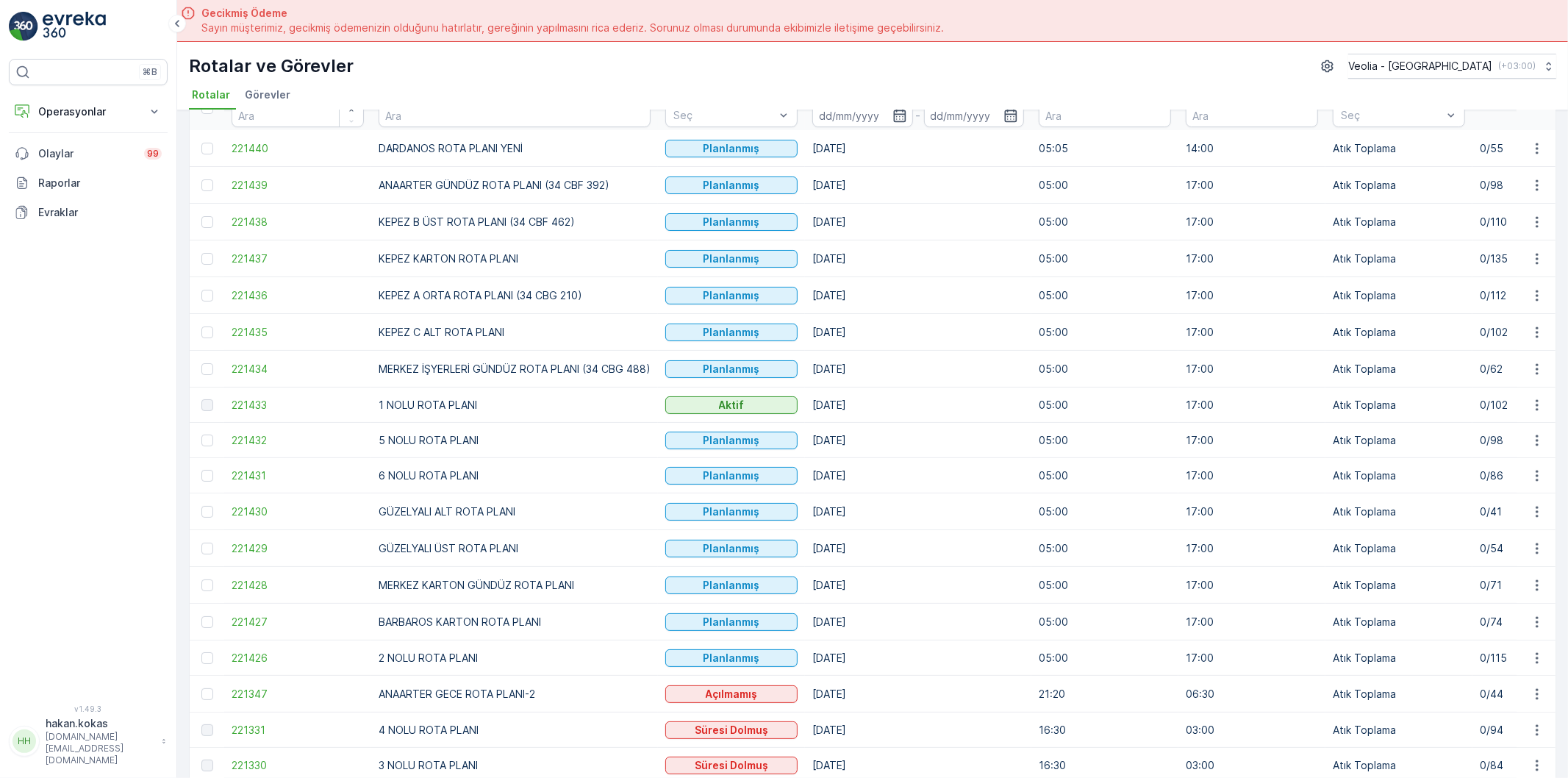
scroll to position [82, 0]
click at [1536, 442] on icon "button" at bounding box center [1537, 440] width 15 height 15
click at [1498, 530] on span "Atanan Kişiyi Değiştir" at bounding box center [1496, 525] width 103 height 15
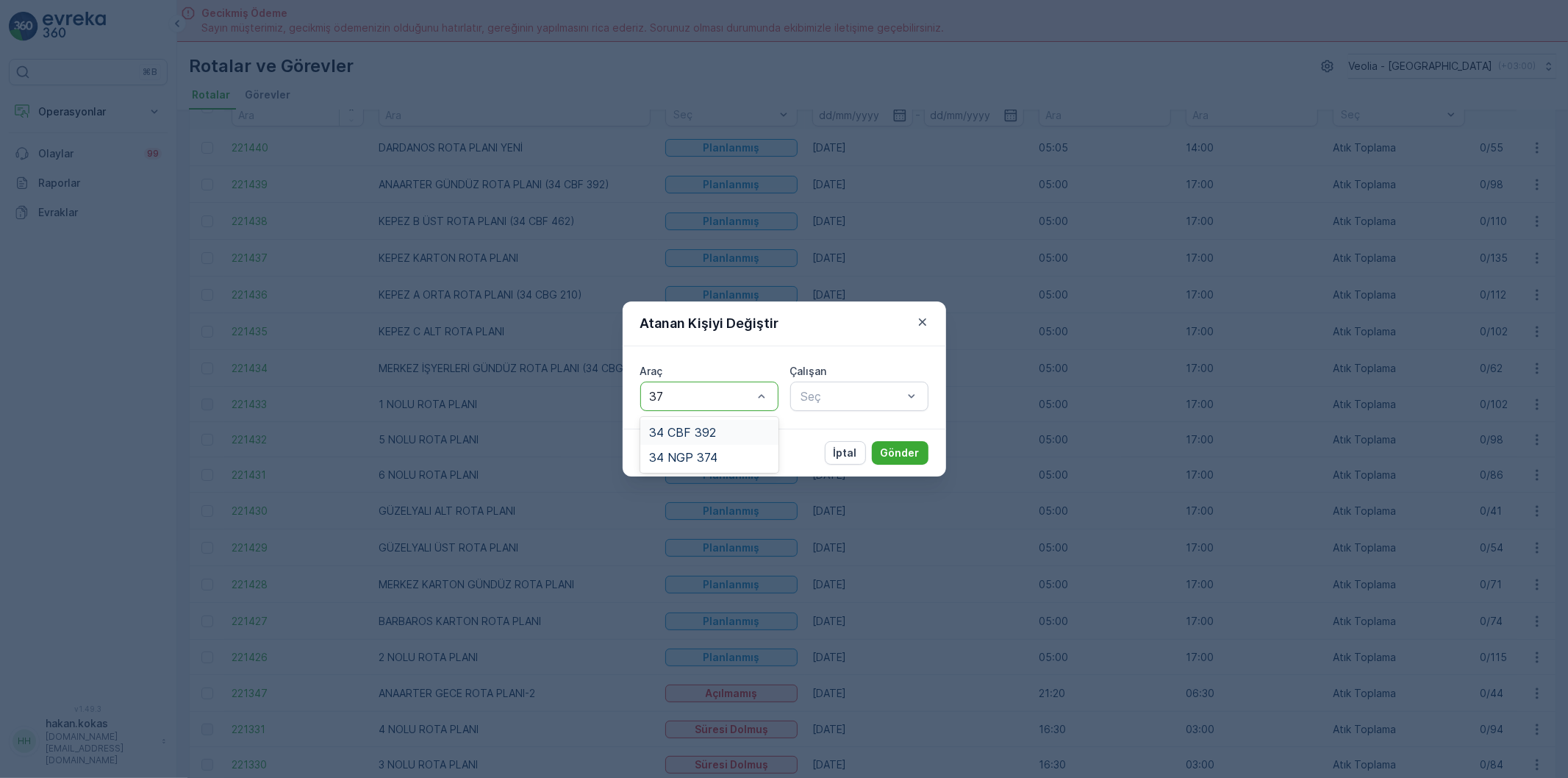
type input "374"
click at [717, 434] on div "34 NGP 374" at bounding box center [709, 432] width 121 height 13
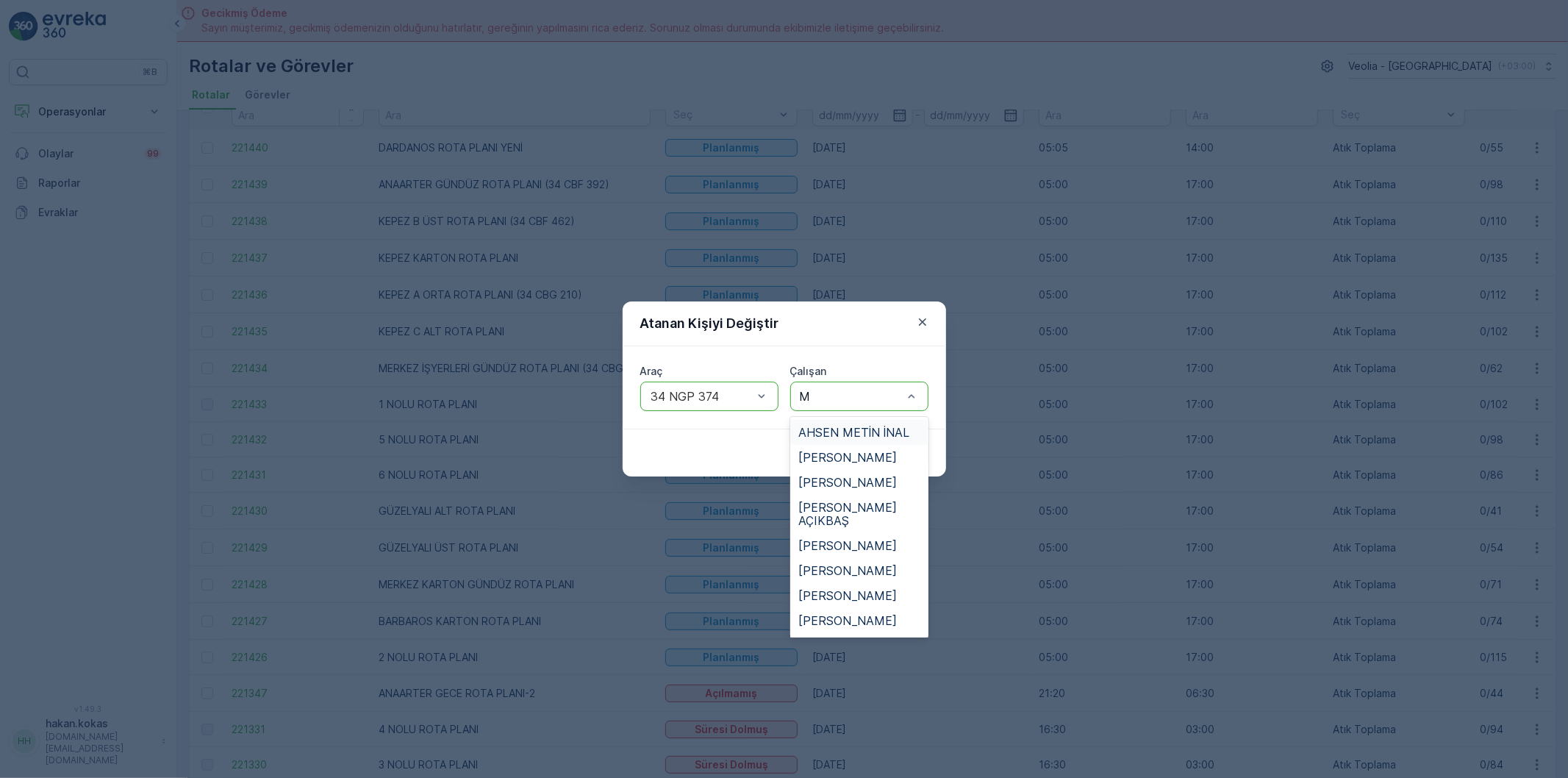
type input "MÜ"
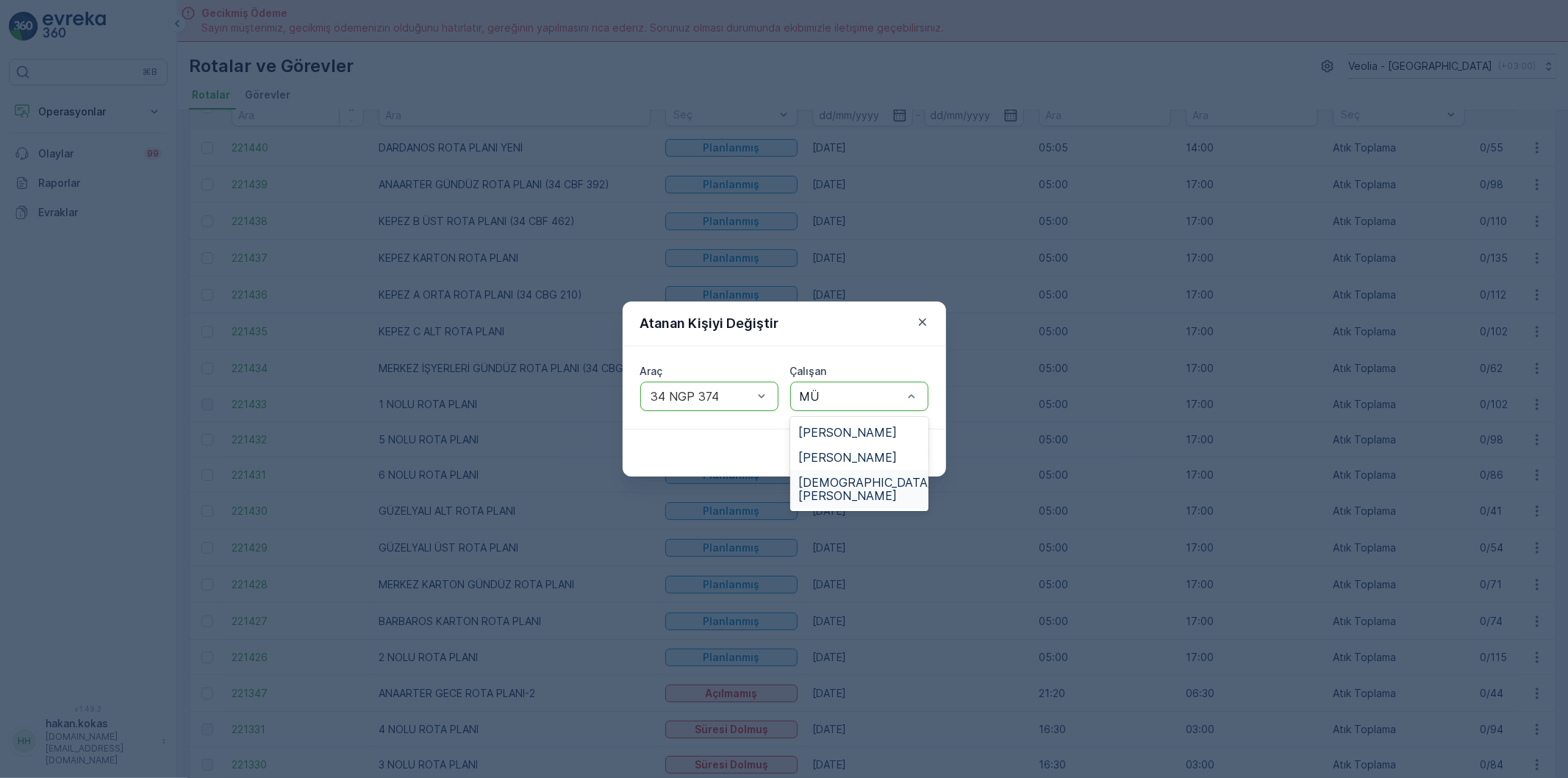
click at [871, 480] on span "[DEMOGRAPHIC_DATA][PERSON_NAME]" at bounding box center [866, 489] width 134 height 26
click at [884, 450] on p "Gönder" at bounding box center [901, 453] width 39 height 15
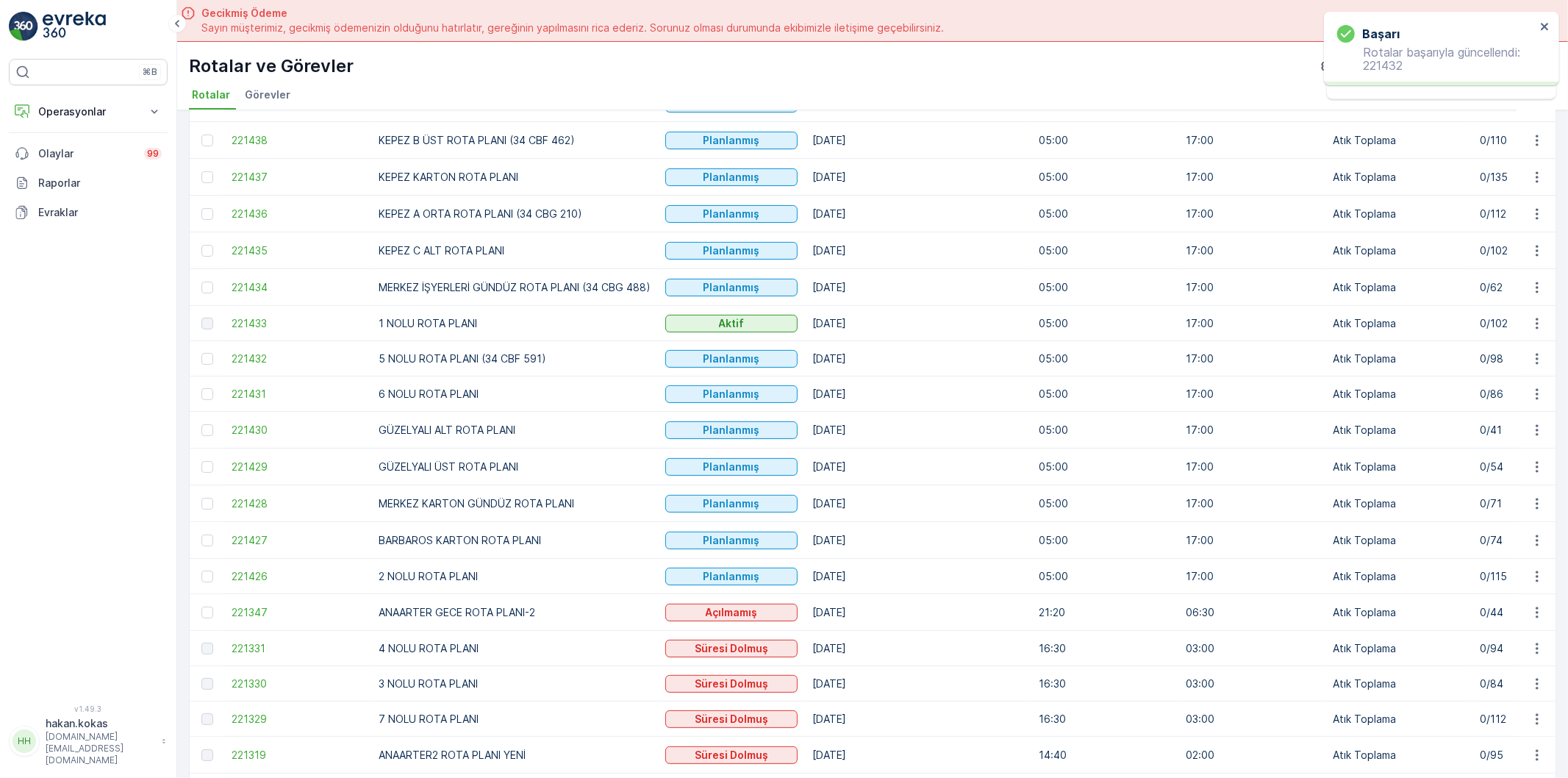
scroll to position [164, 0]
click at [1530, 392] on icon "button" at bounding box center [1537, 393] width 15 height 15
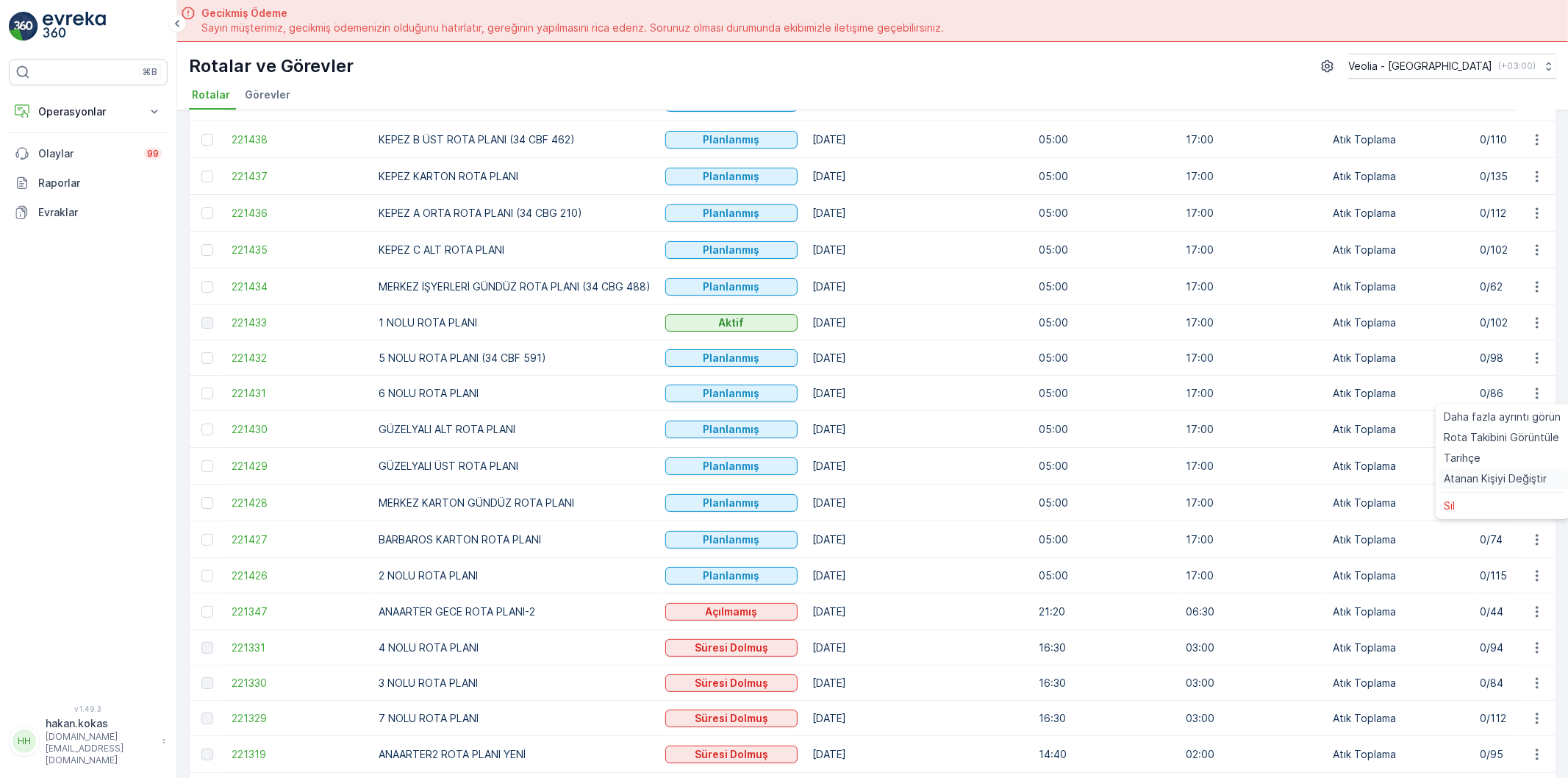
click at [1522, 481] on span "Atanan Kişiyi Değiştir" at bounding box center [1496, 479] width 103 height 15
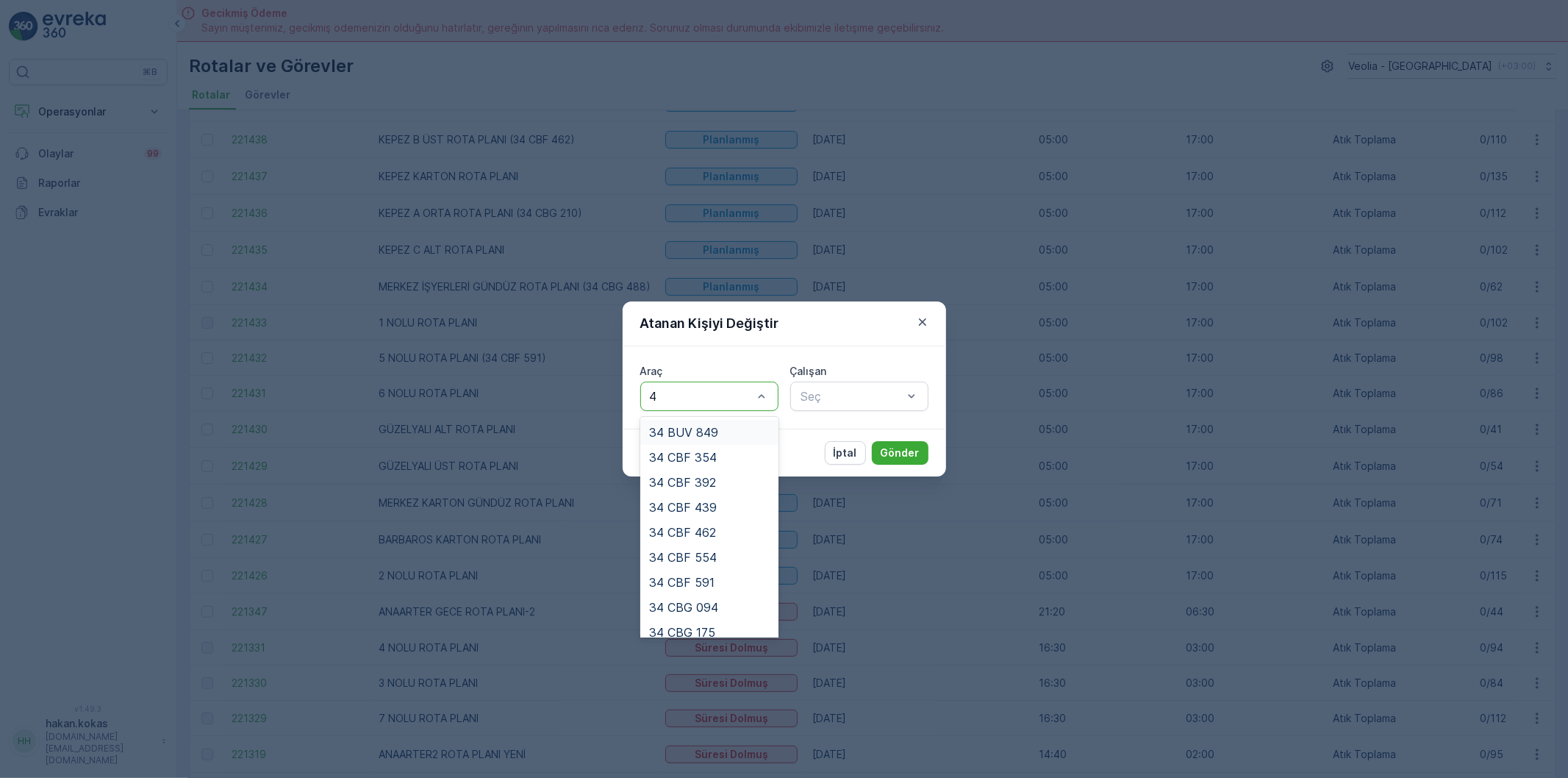
type input "40"
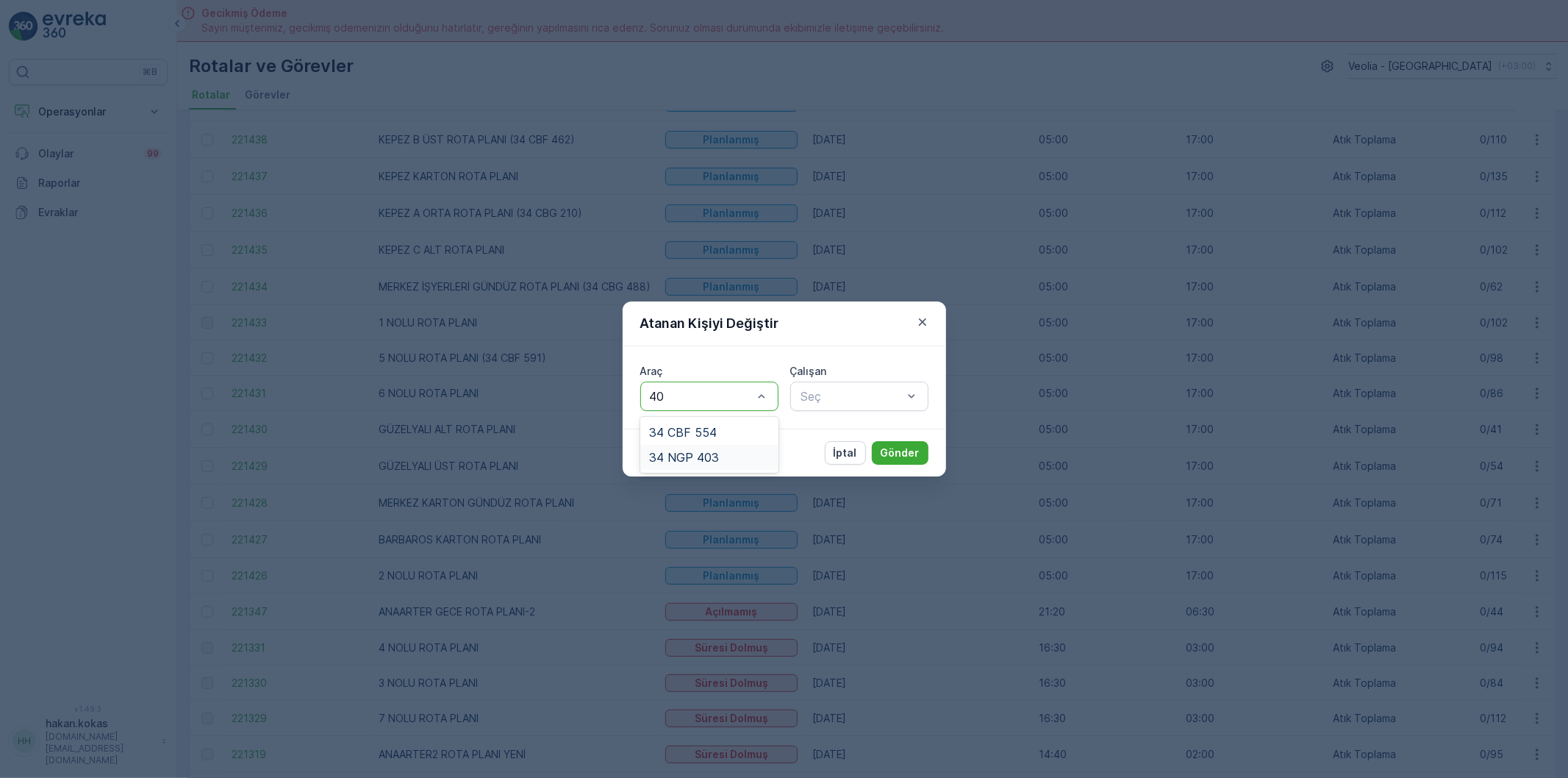
click at [708, 459] on span "34 NGP 403" at bounding box center [683, 457] width 70 height 13
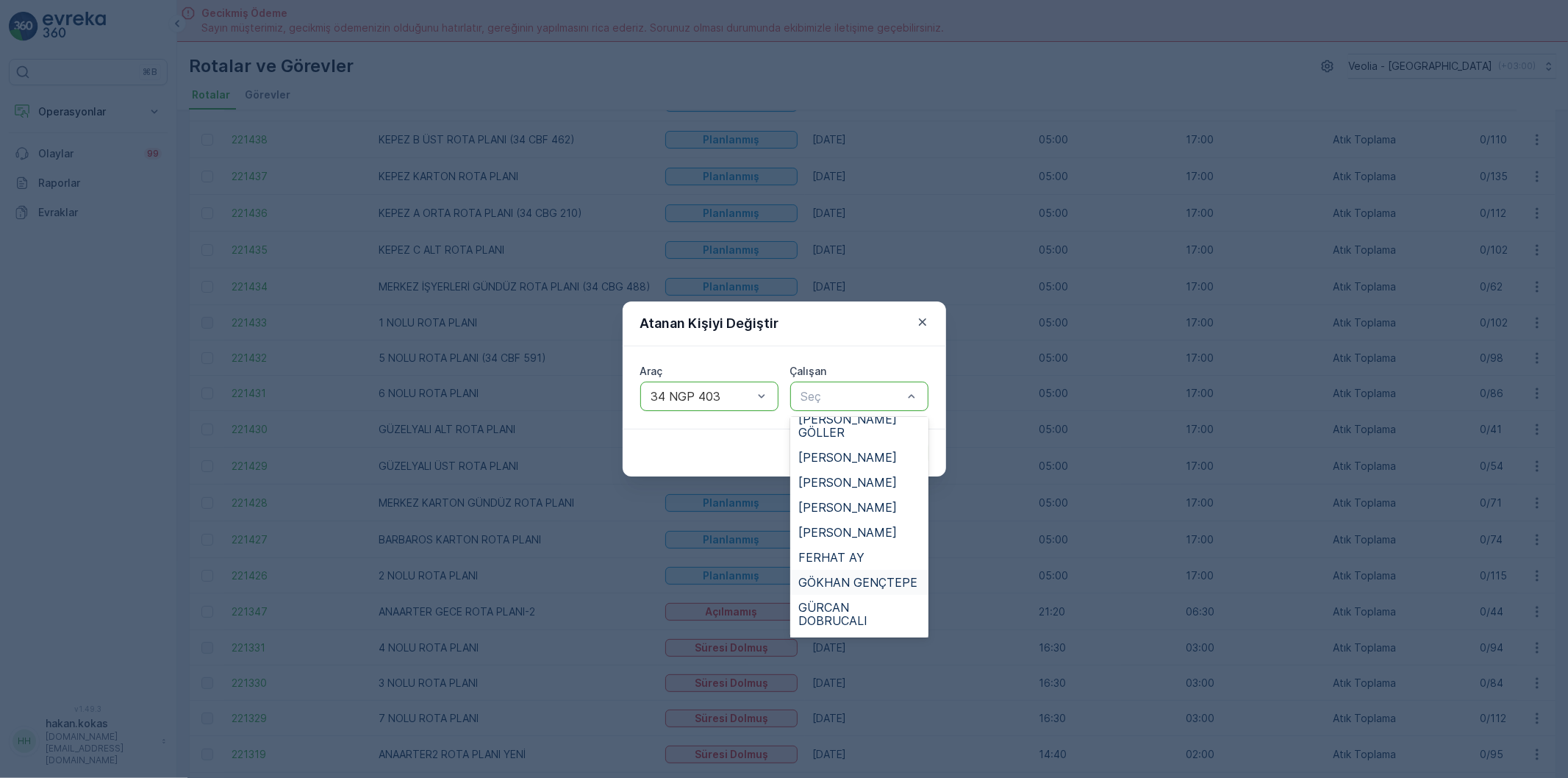
click at [857, 575] on span "GÖKHAN GENÇTEPE" at bounding box center [859, 582] width 119 height 13
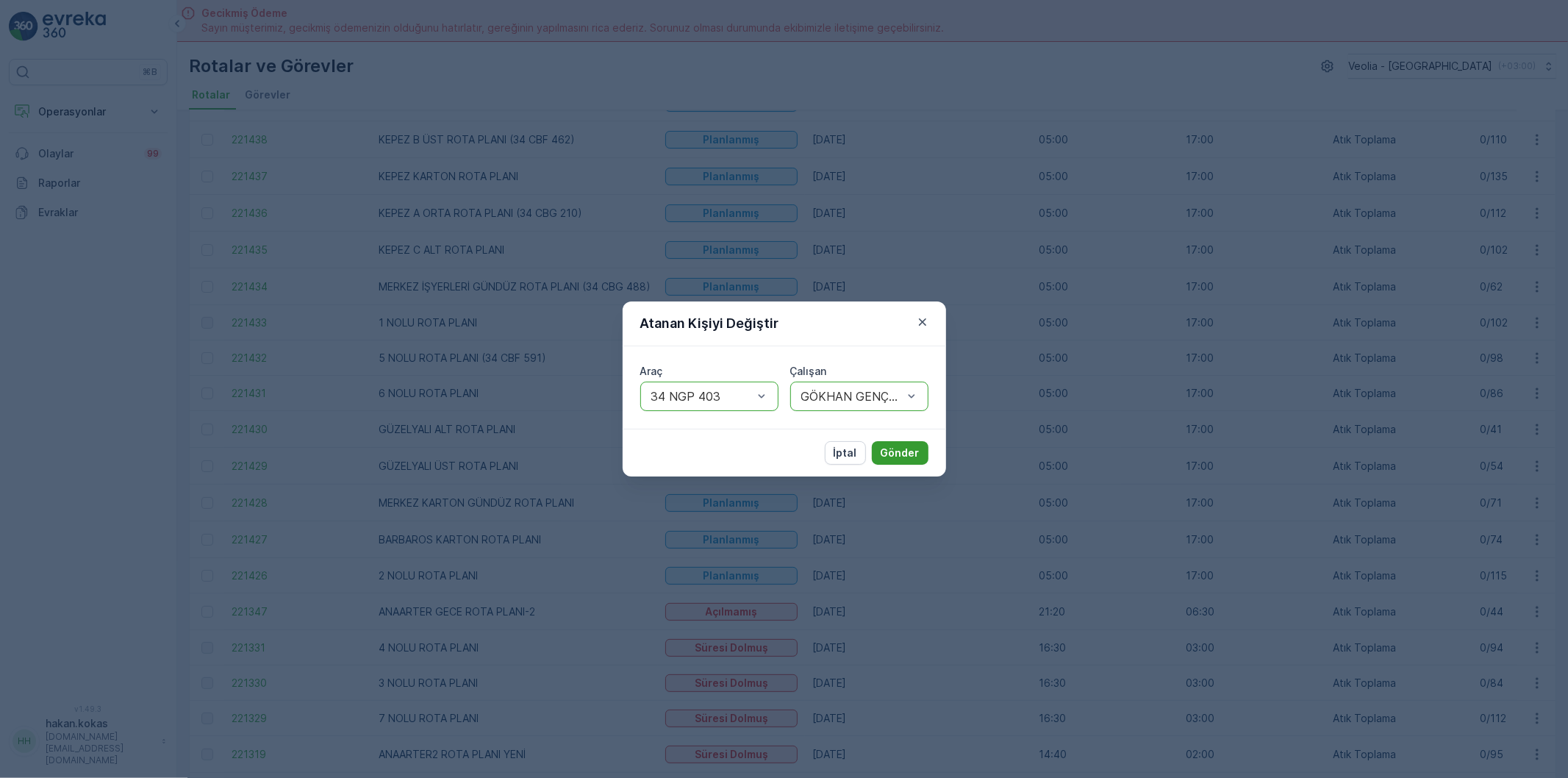
click at [887, 447] on p "Gönder" at bounding box center [901, 453] width 39 height 15
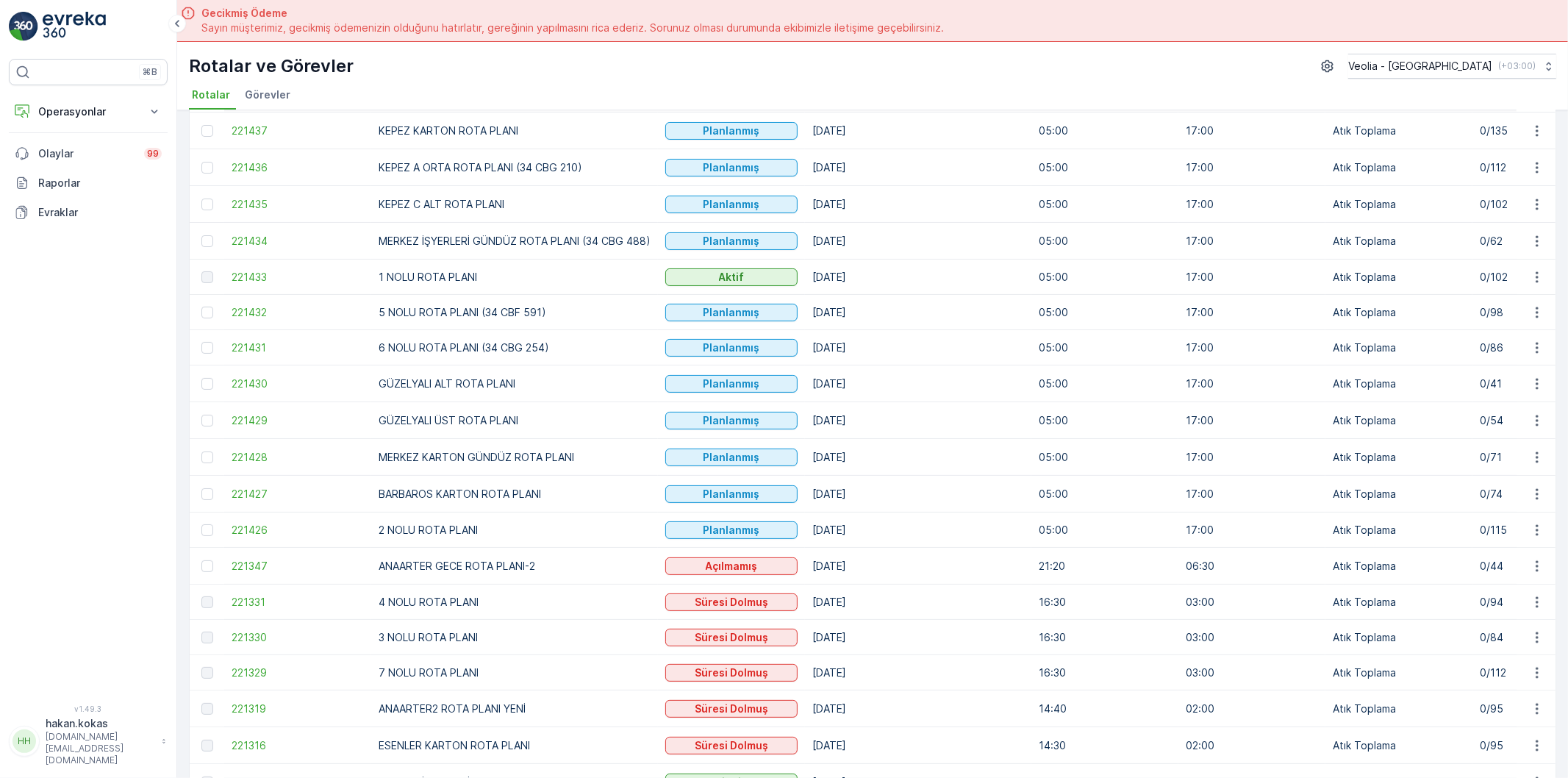
scroll to position [244, 0]
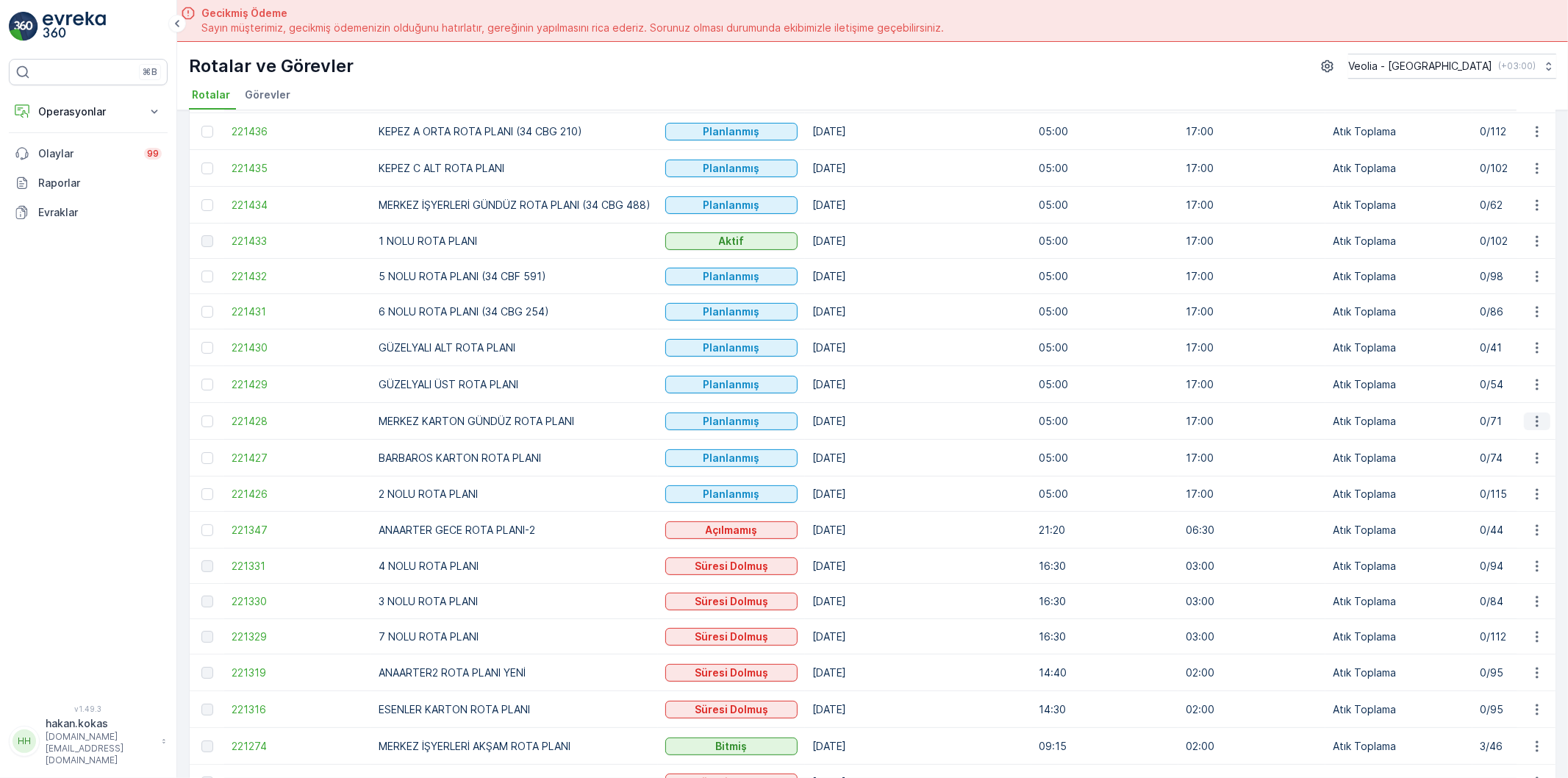
click at [1536, 420] on icon "button" at bounding box center [1537, 421] width 15 height 15
click at [1479, 505] on span "Atanan Kişiyi Değiştir" at bounding box center [1496, 508] width 103 height 15
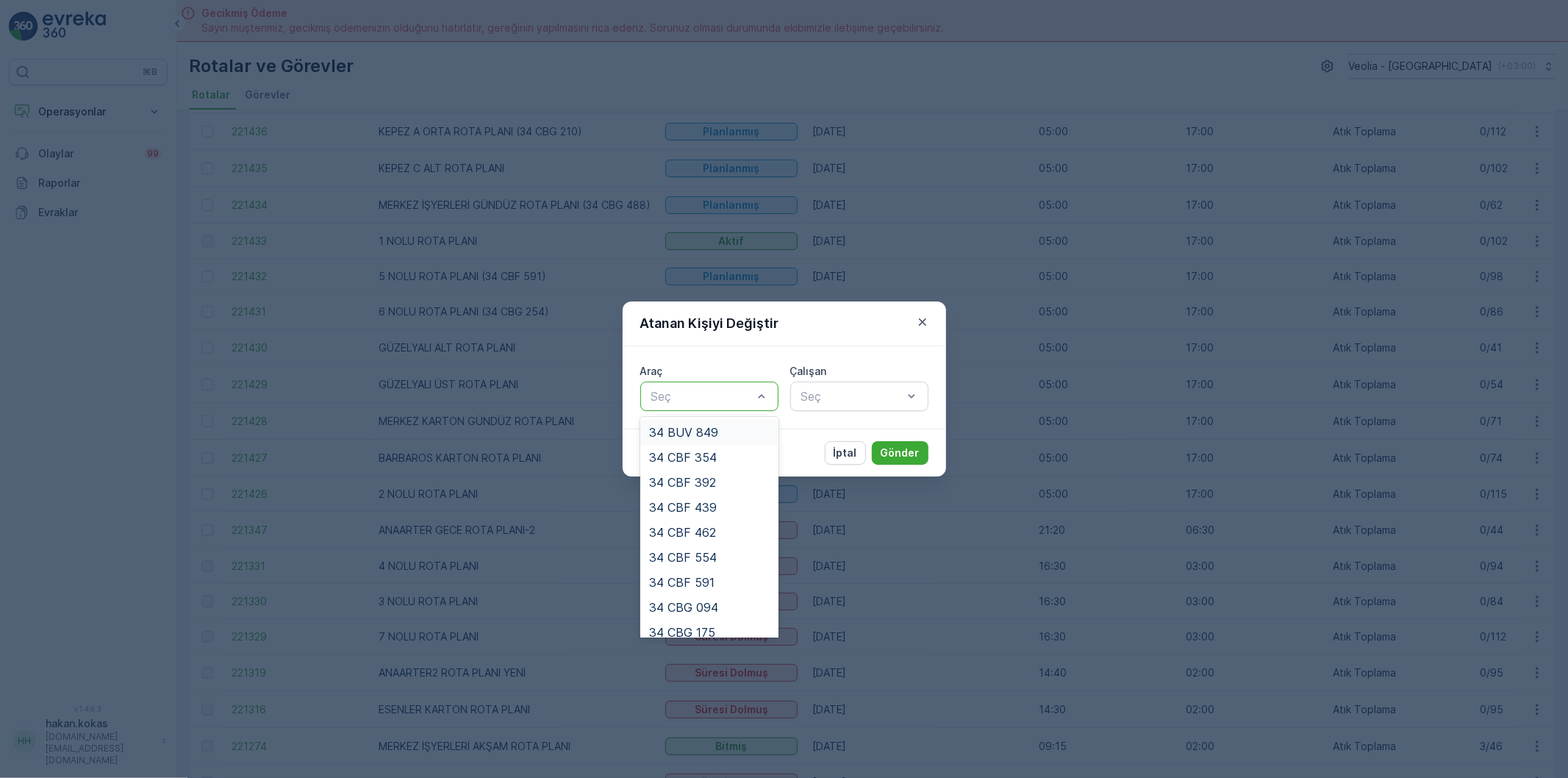
click at [680, 409] on div "Seç" at bounding box center [709, 396] width 138 height 30
type input "31"
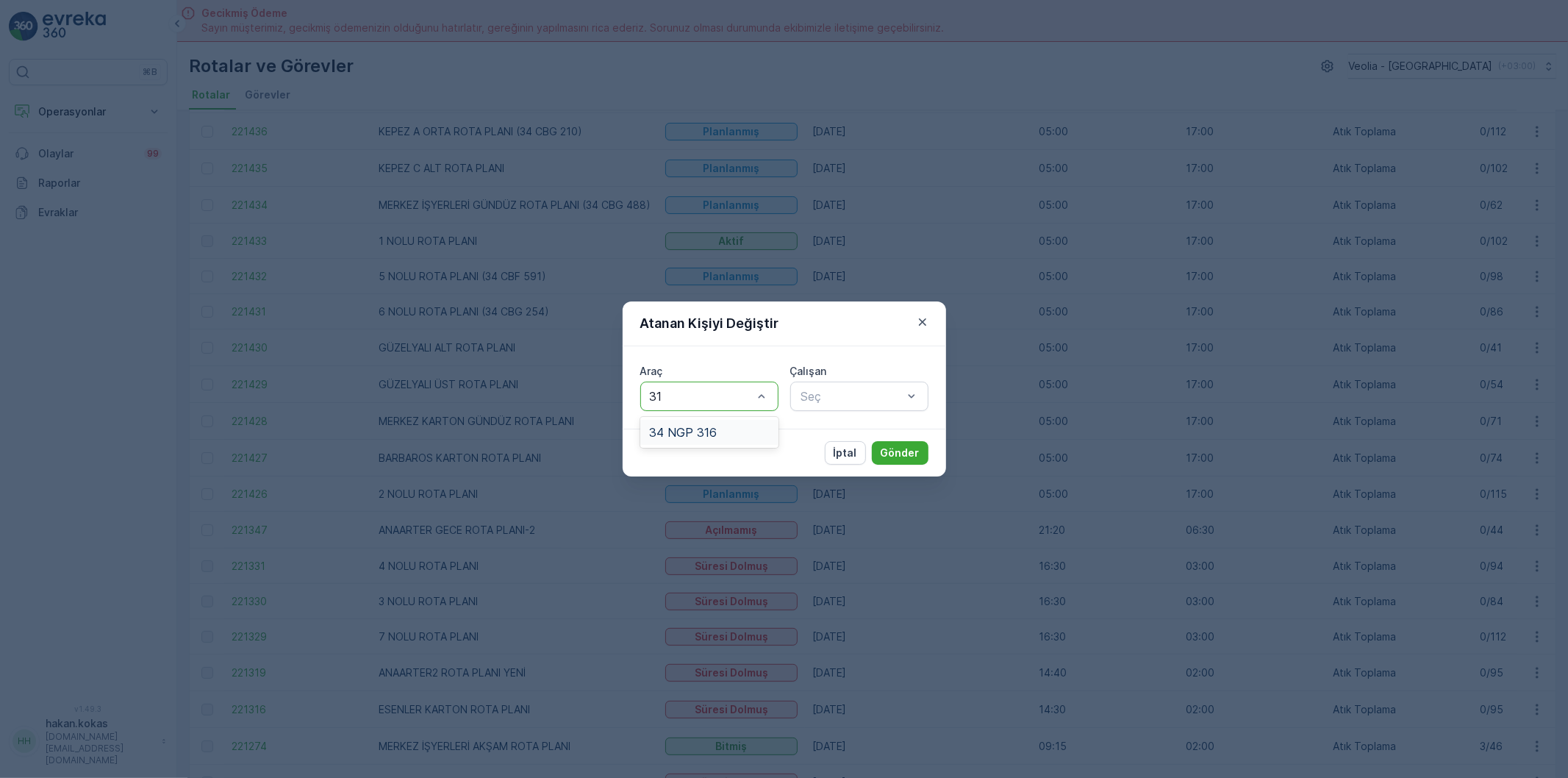
click at [701, 426] on span "34 NGP 316" at bounding box center [682, 432] width 68 height 13
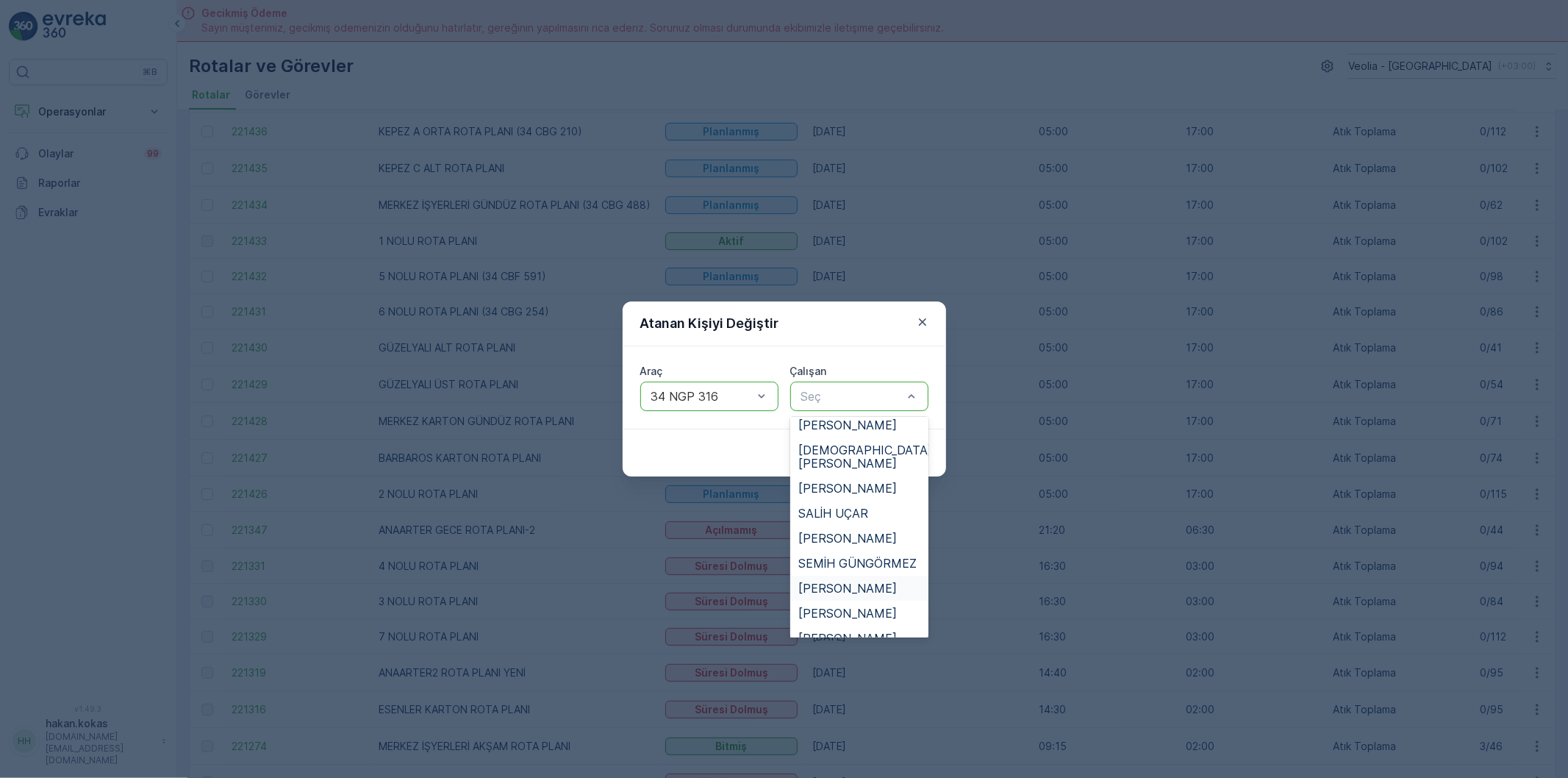
scroll to position [736, 0]
click at [829, 506] on span "SALİH UÇAR" at bounding box center [834, 512] width 70 height 13
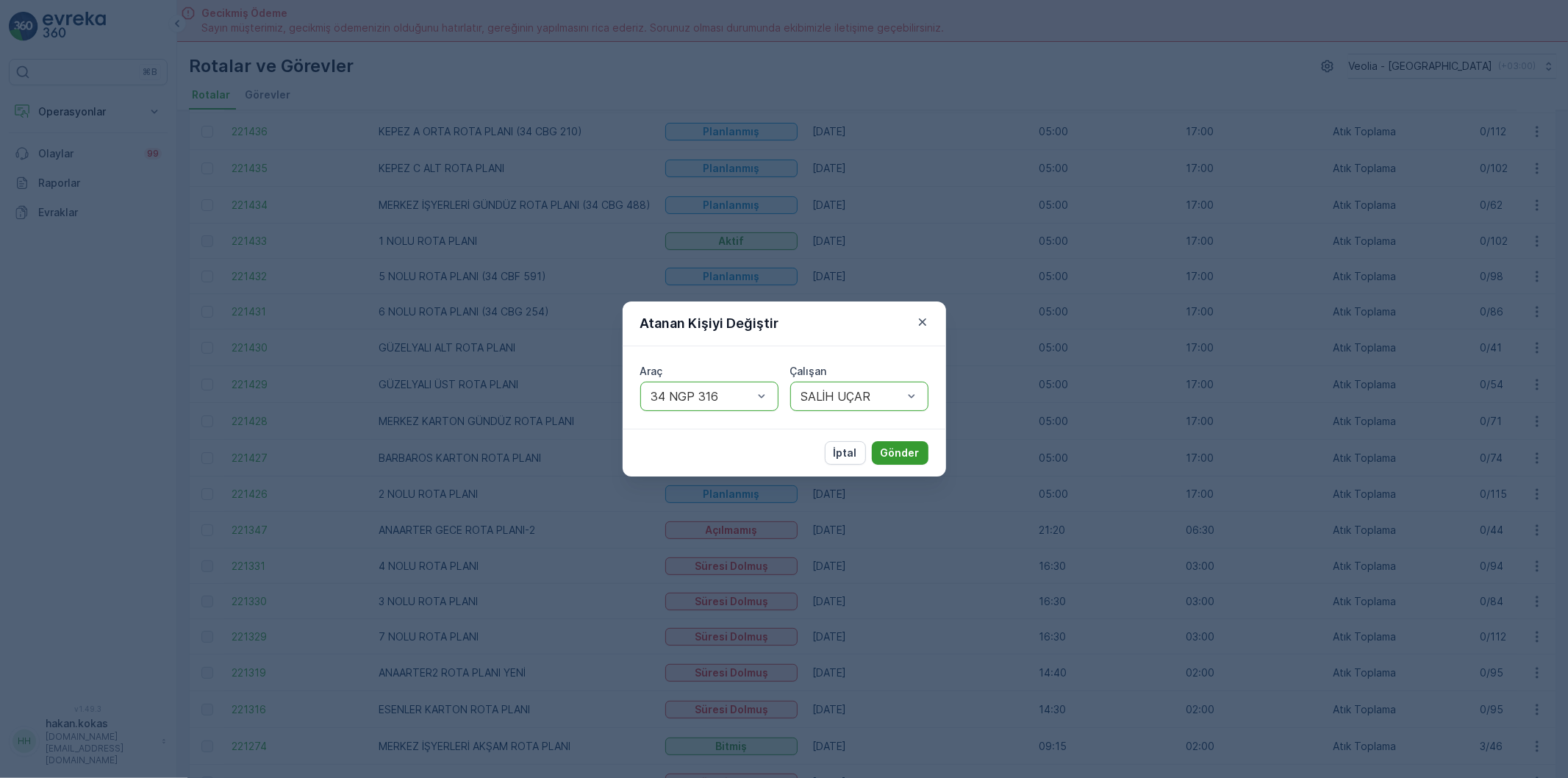
click at [893, 459] on p "Gönder" at bounding box center [901, 453] width 39 height 15
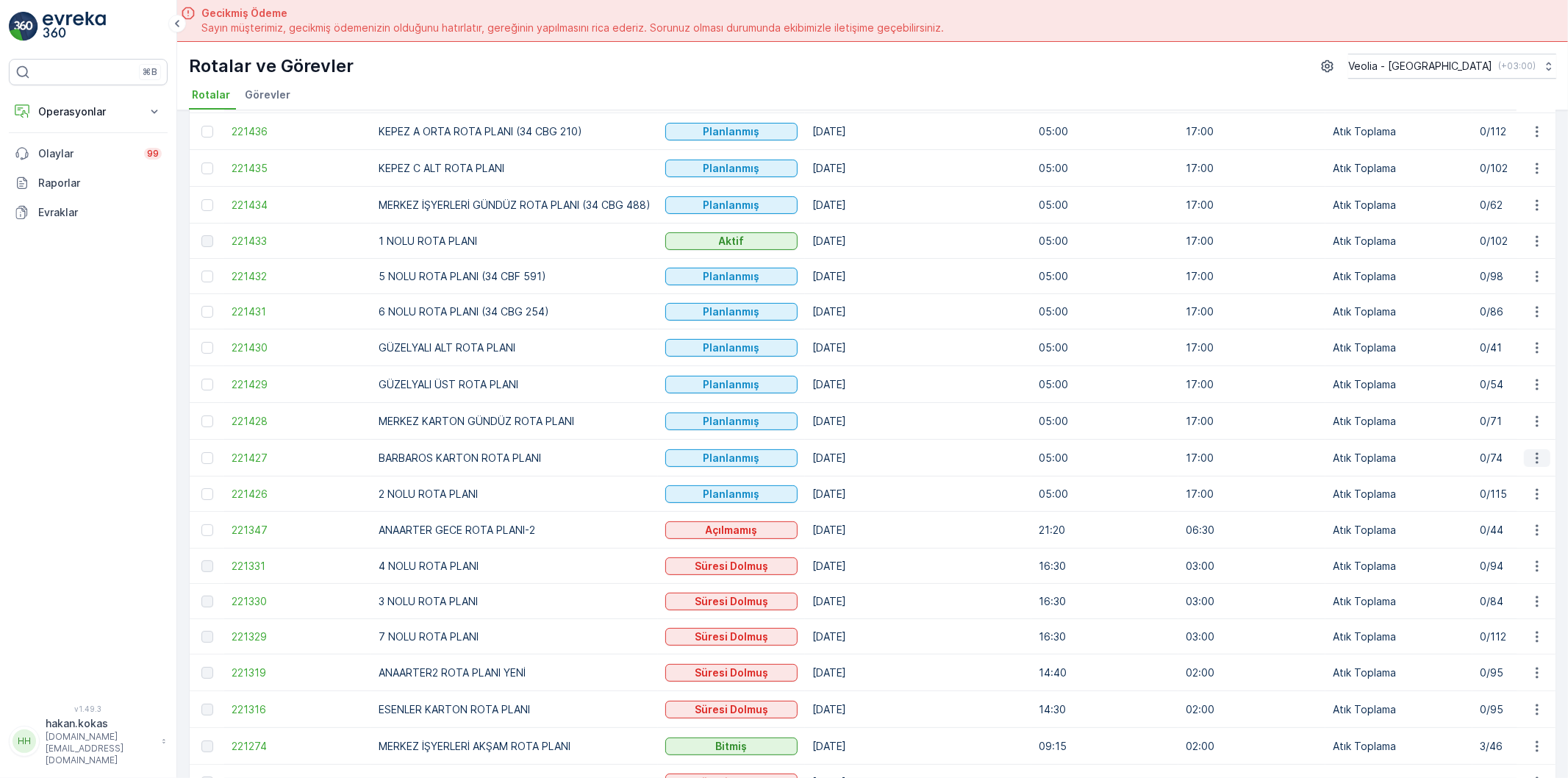
click at [1538, 457] on icon "button" at bounding box center [1537, 458] width 15 height 15
click at [1467, 542] on span "Atanan Kişiyi Değiştir" at bounding box center [1496, 545] width 103 height 15
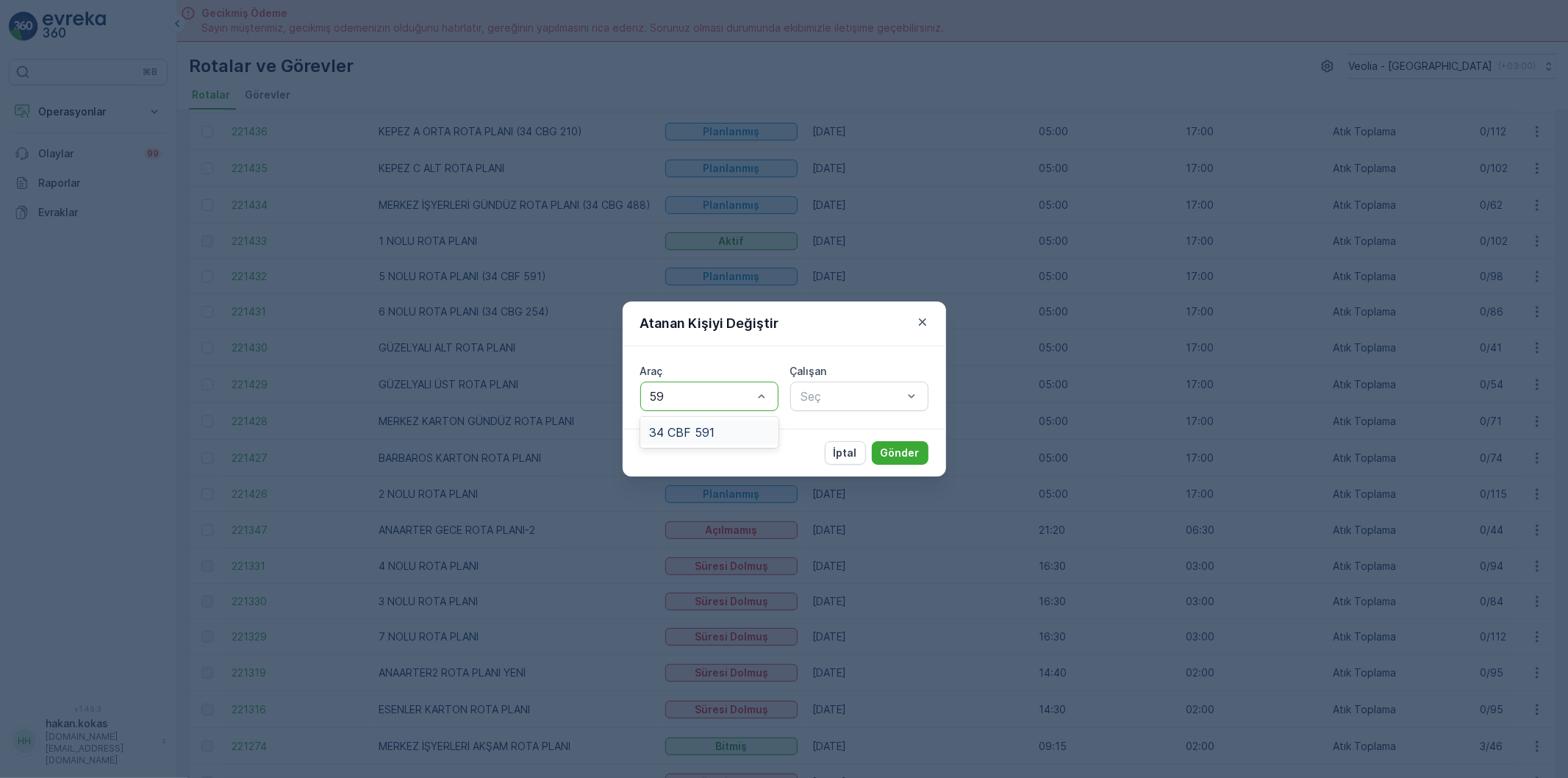
type input "591"
click at [692, 426] on span "34 CBF 591" at bounding box center [681, 432] width 65 height 13
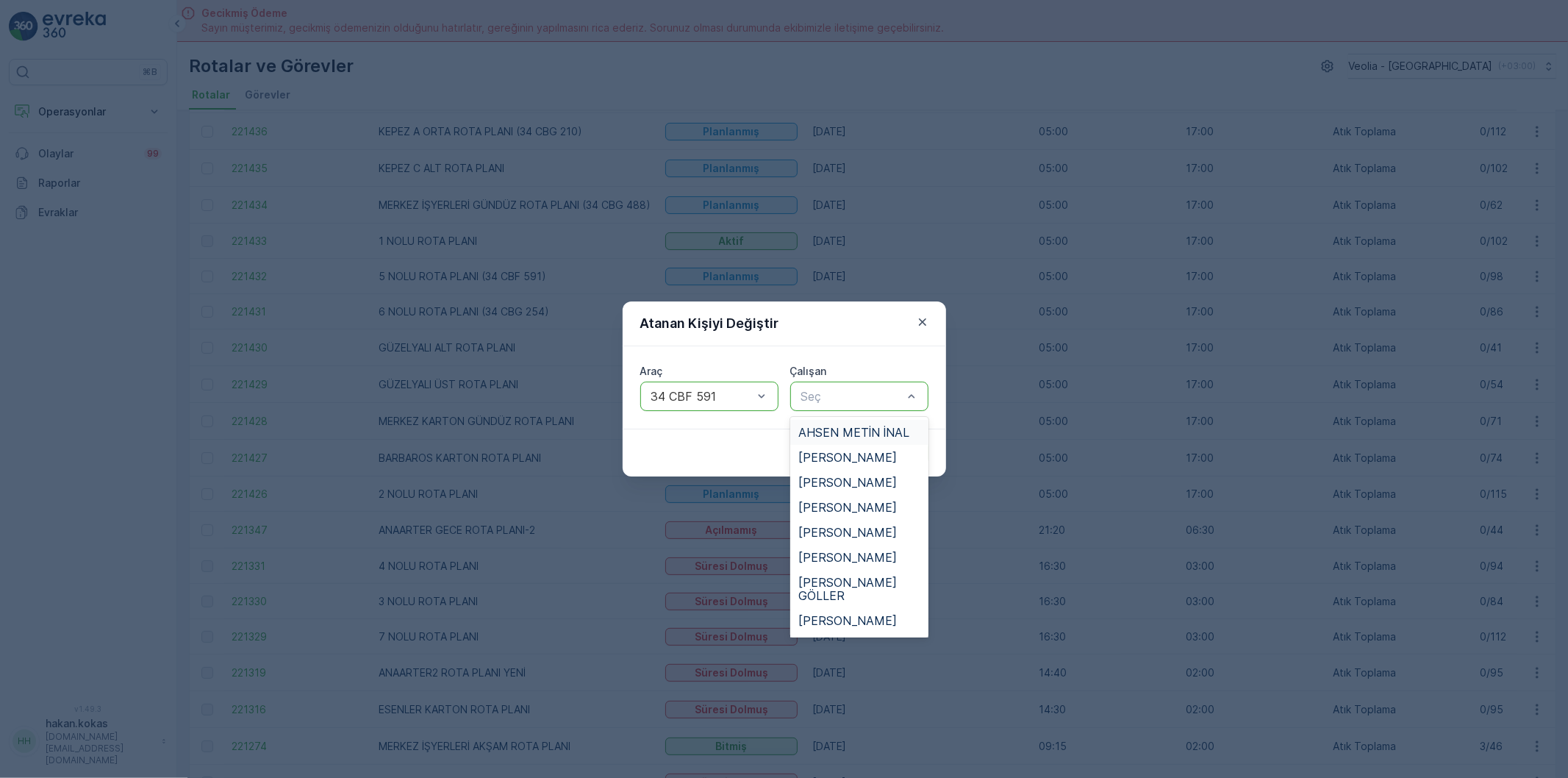
type input "M"
click at [876, 594] on span "[PERSON_NAME]" at bounding box center [849, 596] width 99 height 13
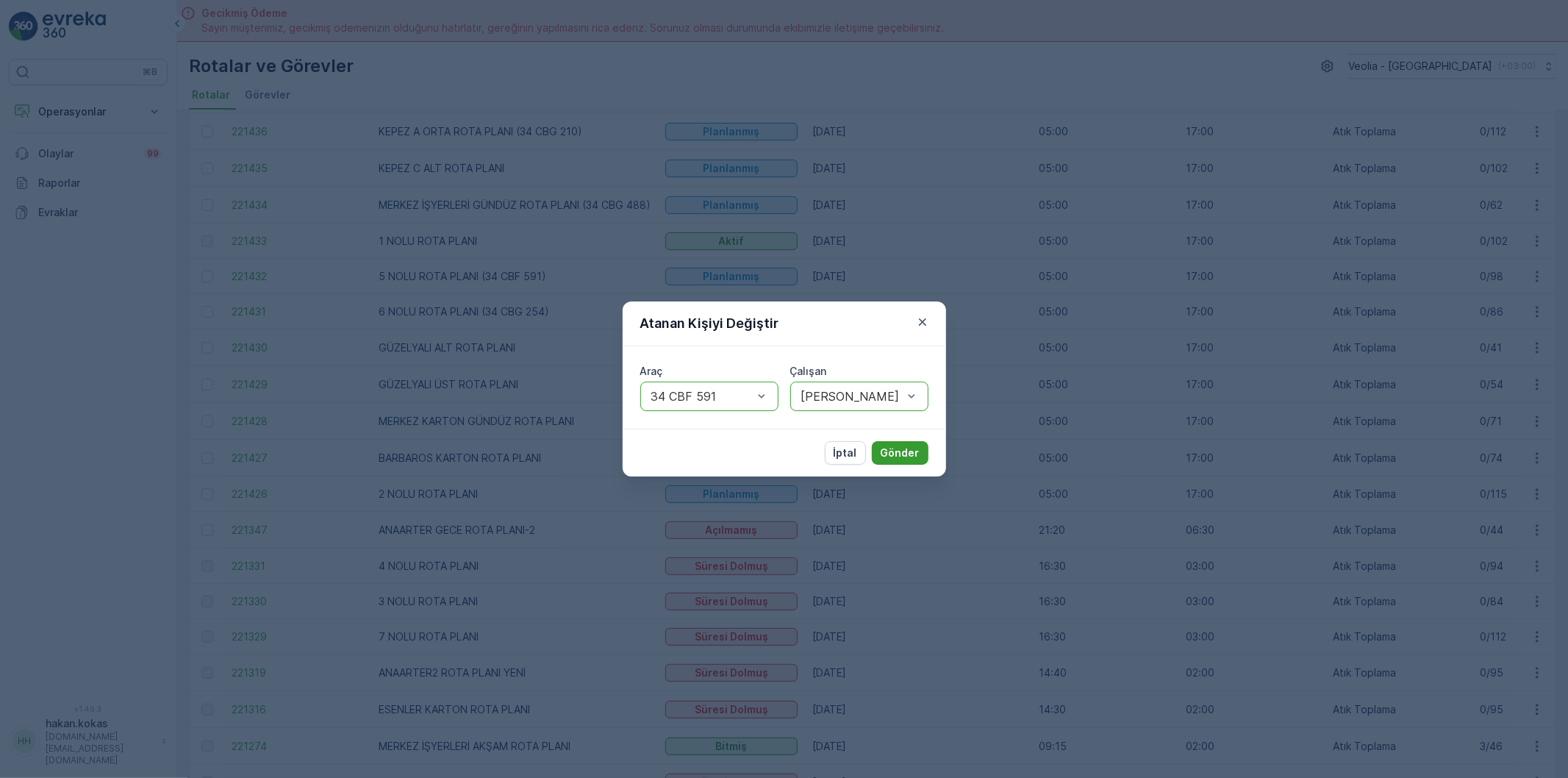
click at [899, 450] on p "Gönder" at bounding box center [901, 453] width 39 height 15
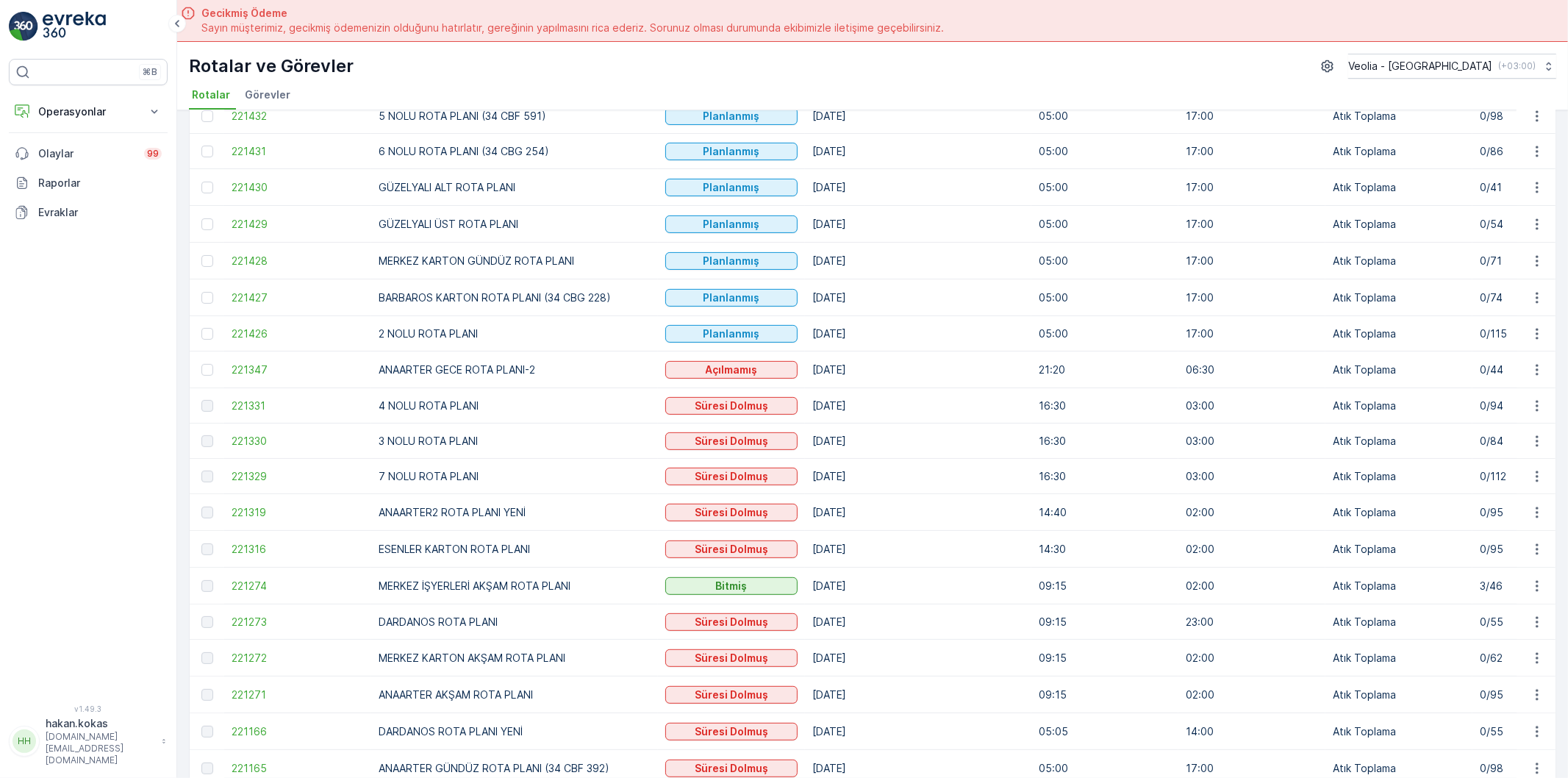
scroll to position [408, 0]
click at [1535, 332] on icon "button" at bounding box center [1537, 331] width 15 height 15
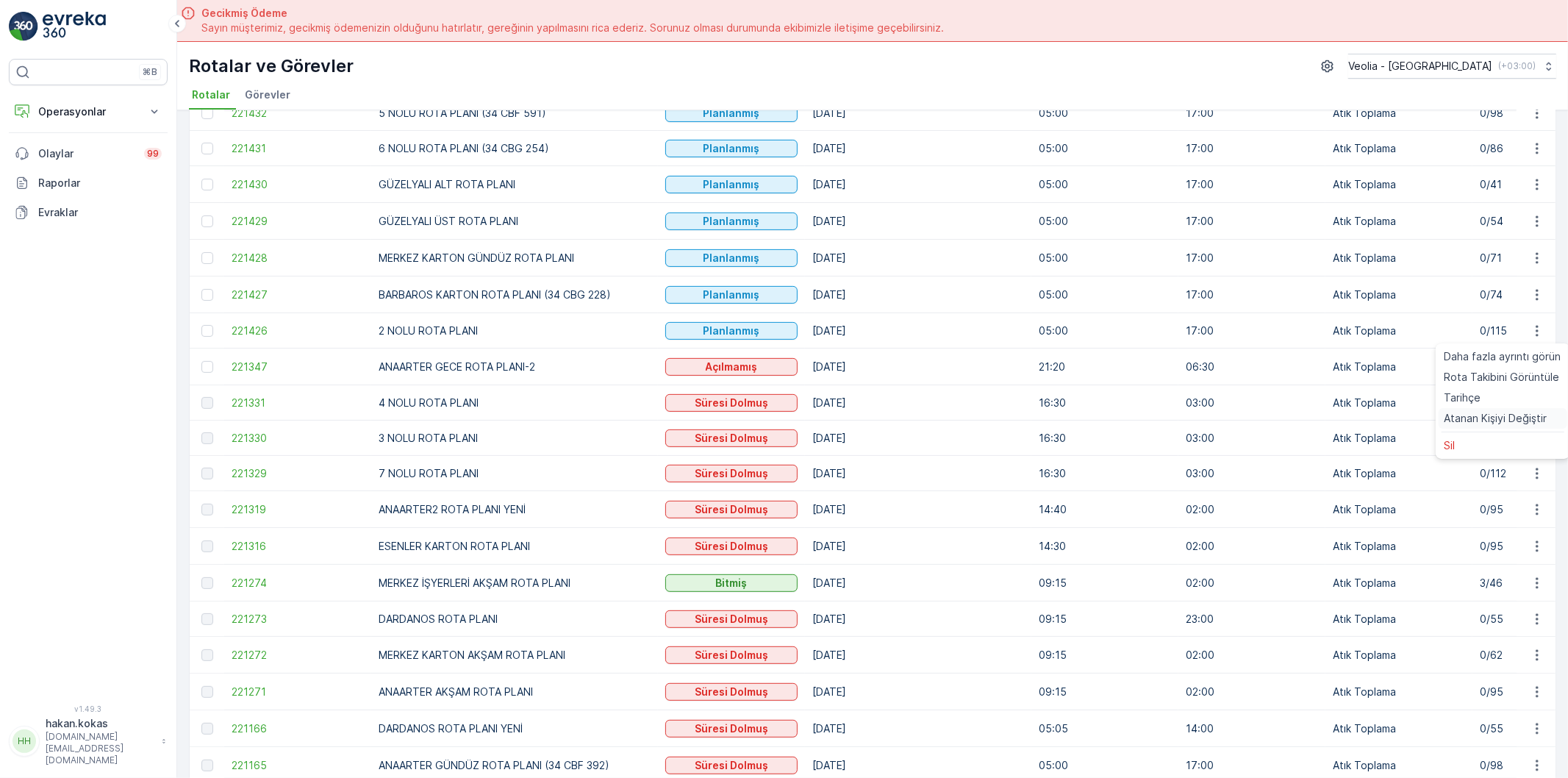
click at [1509, 413] on span "Atanan Kişiyi Değiştir" at bounding box center [1496, 418] width 103 height 15
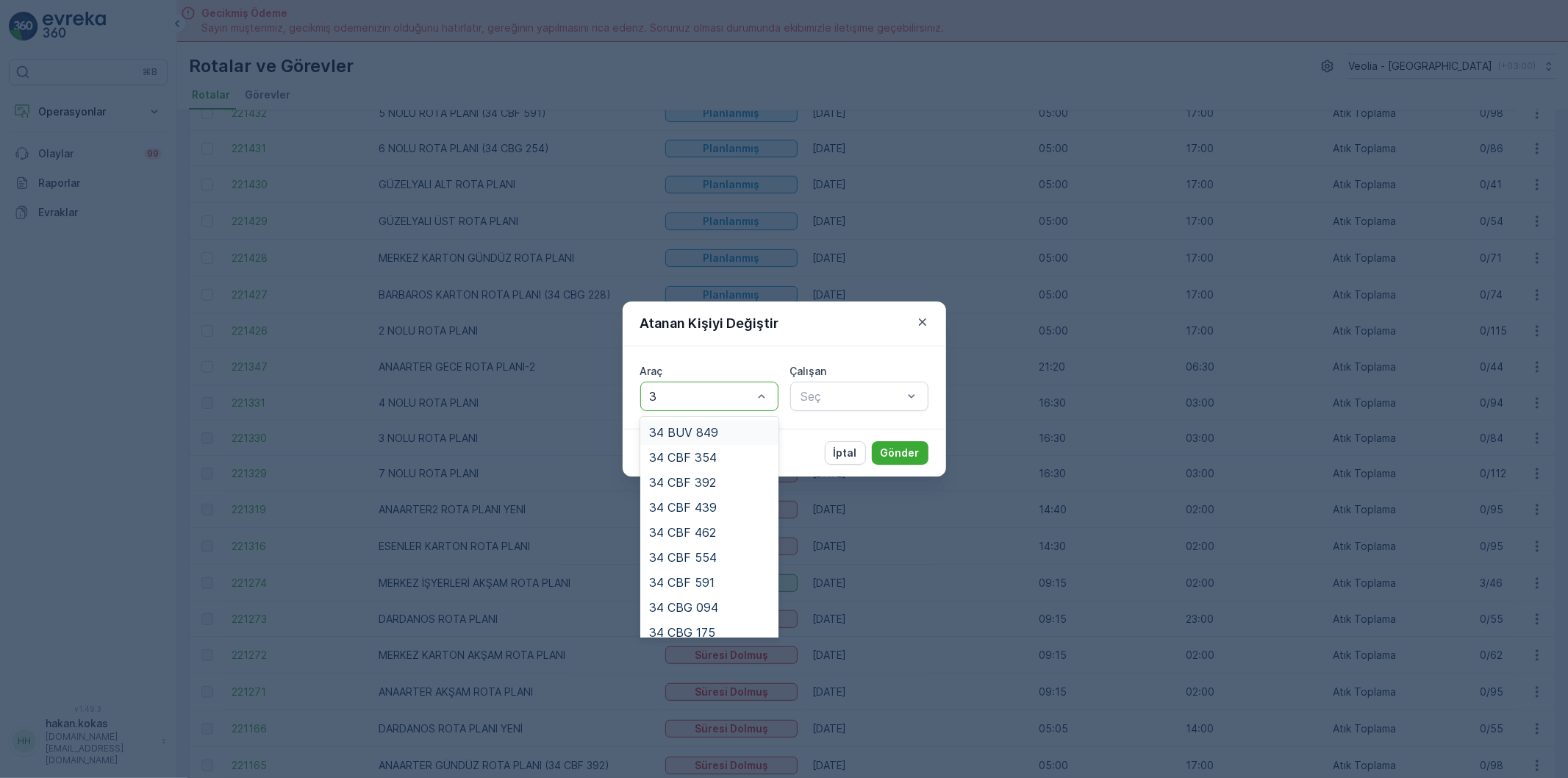
type input "39"
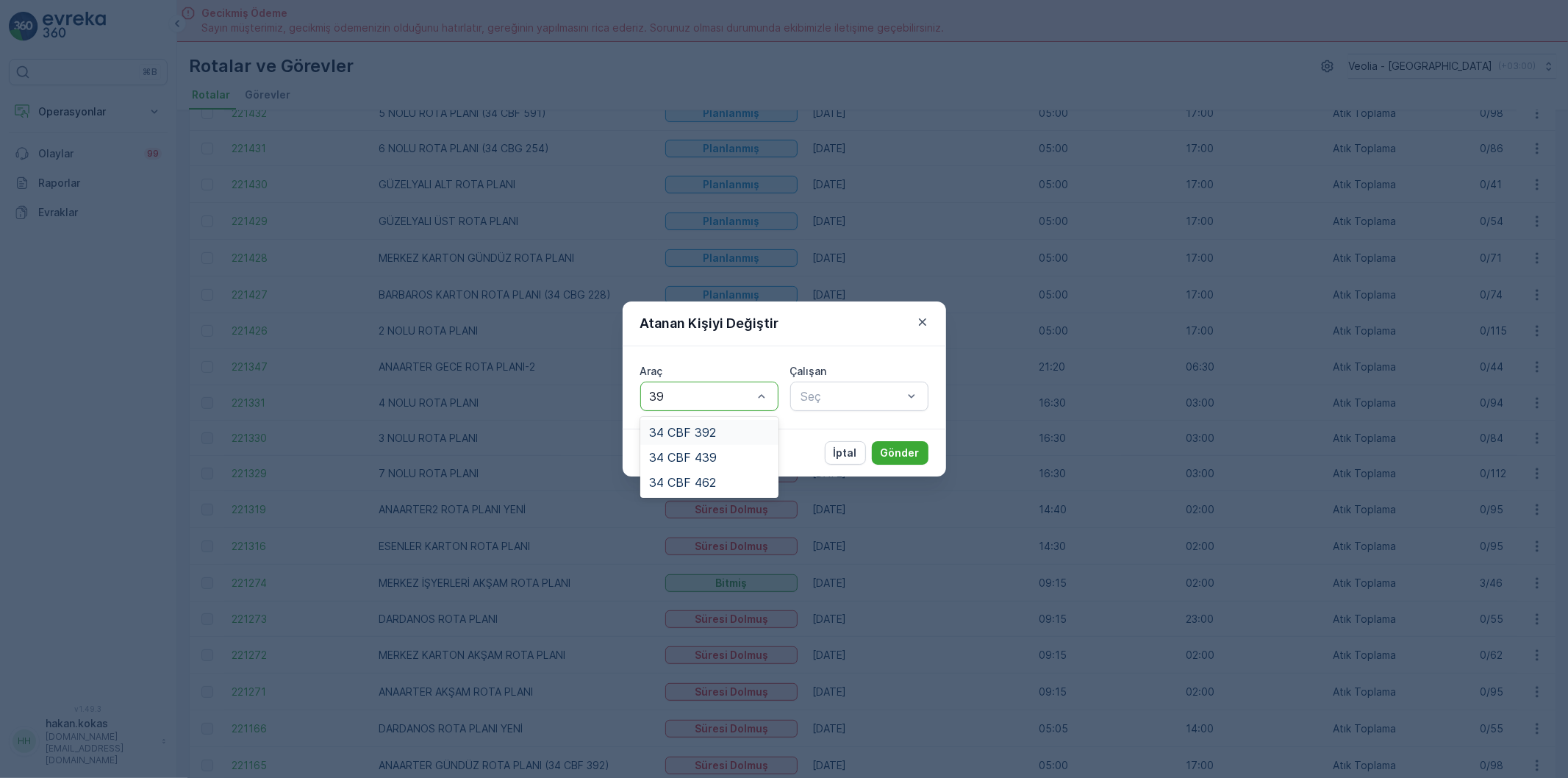
click at [737, 438] on div "34 CBF 392" at bounding box center [709, 432] width 121 height 13
click at [832, 406] on div "Seç" at bounding box center [859, 396] width 138 height 30
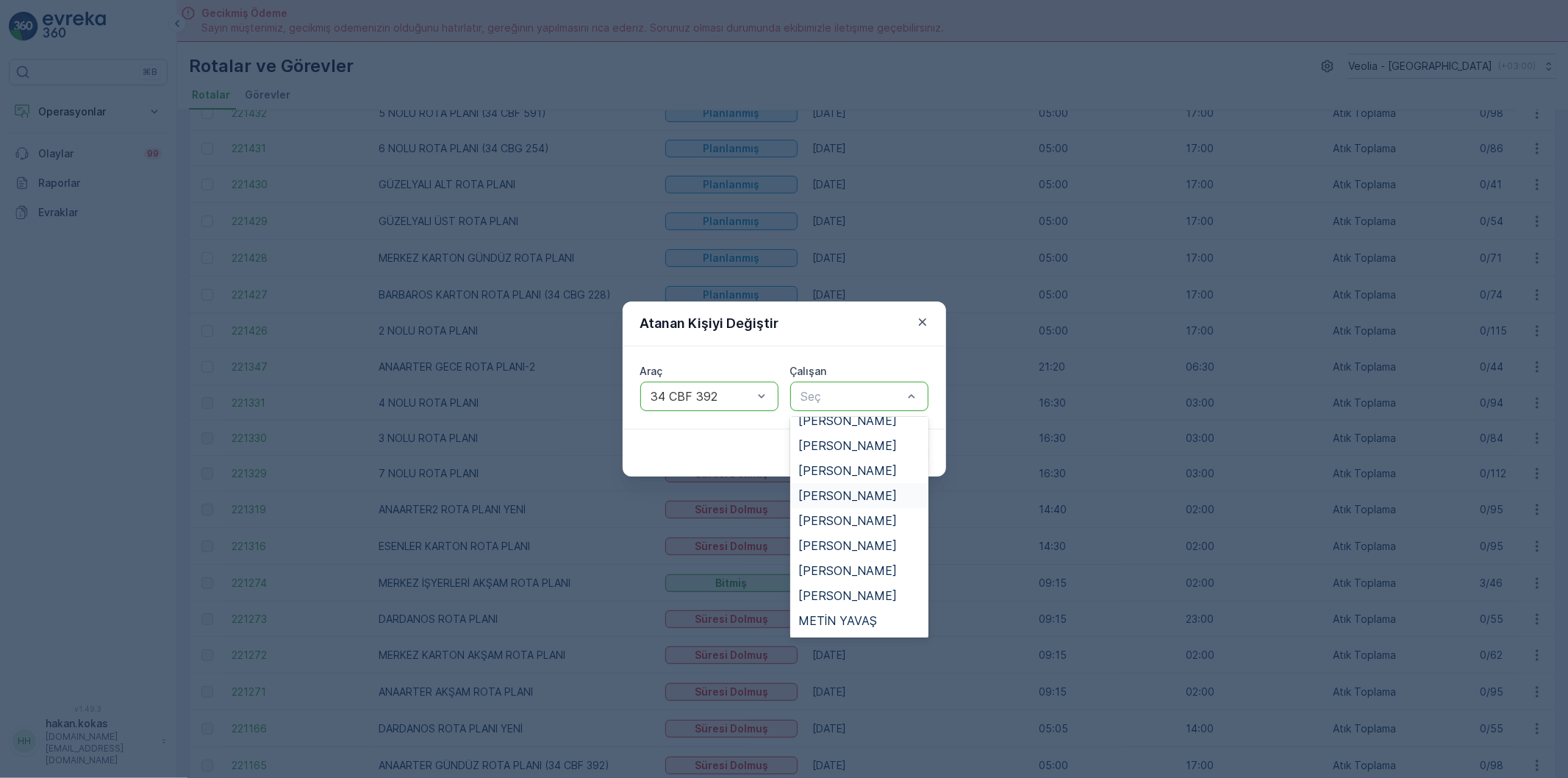
scroll to position [572, 0]
click at [862, 576] on div "[PERSON_NAME]" at bounding box center [859, 588] width 138 height 25
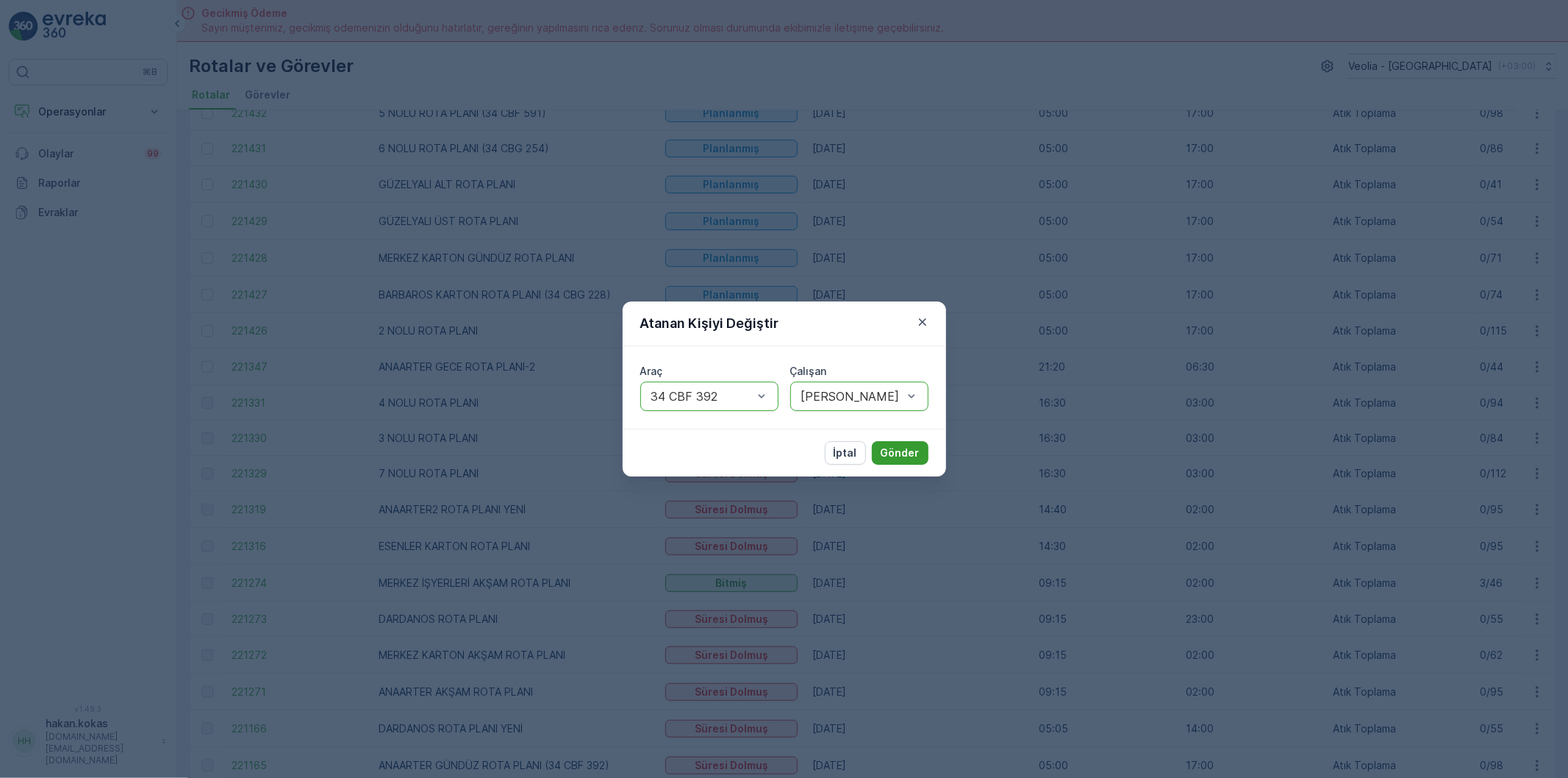
click at [892, 445] on p "Gönder" at bounding box center [901, 453] width 39 height 15
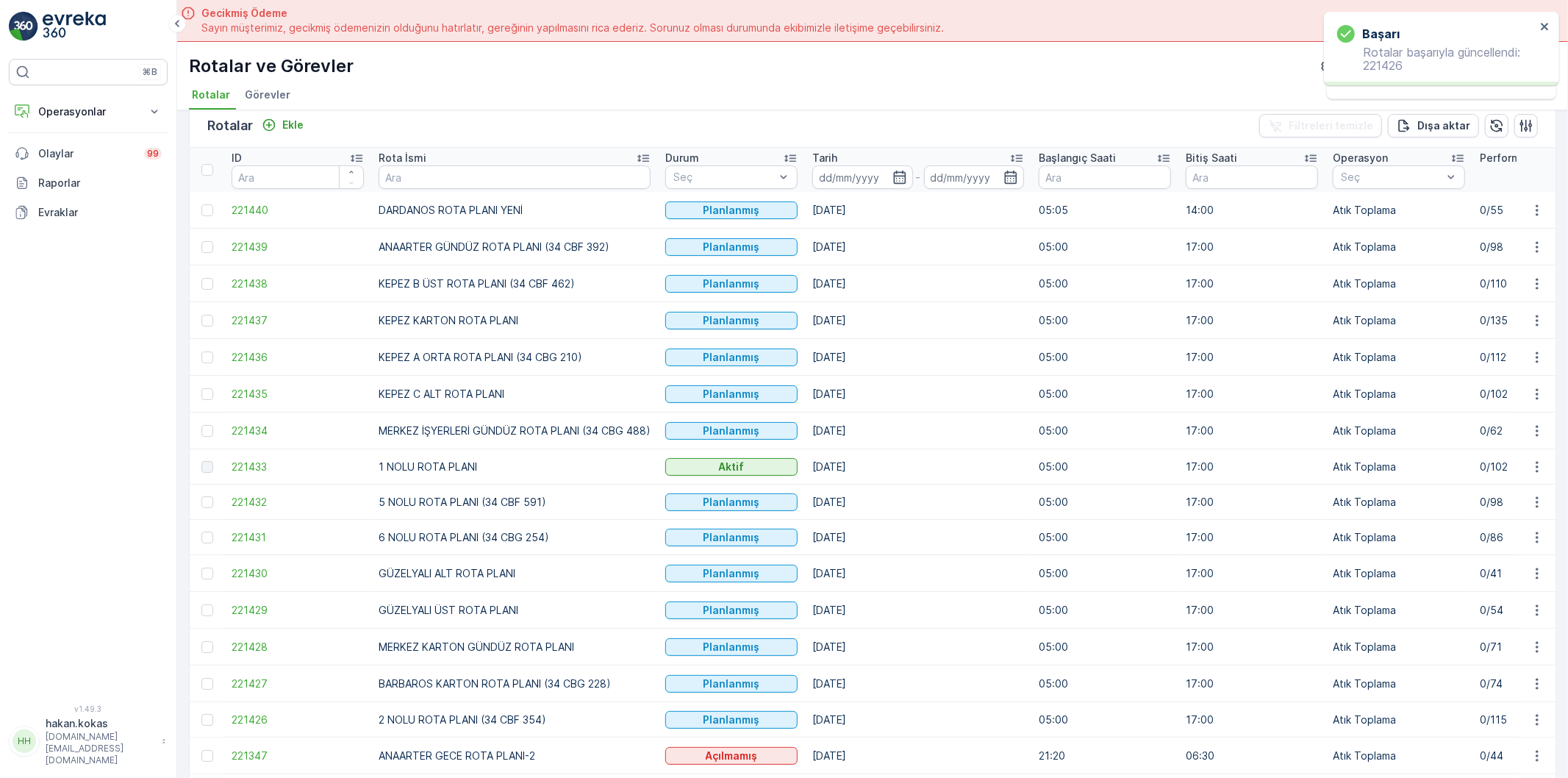
scroll to position [0, 0]
